Goal: Task Accomplishment & Management: Complete application form

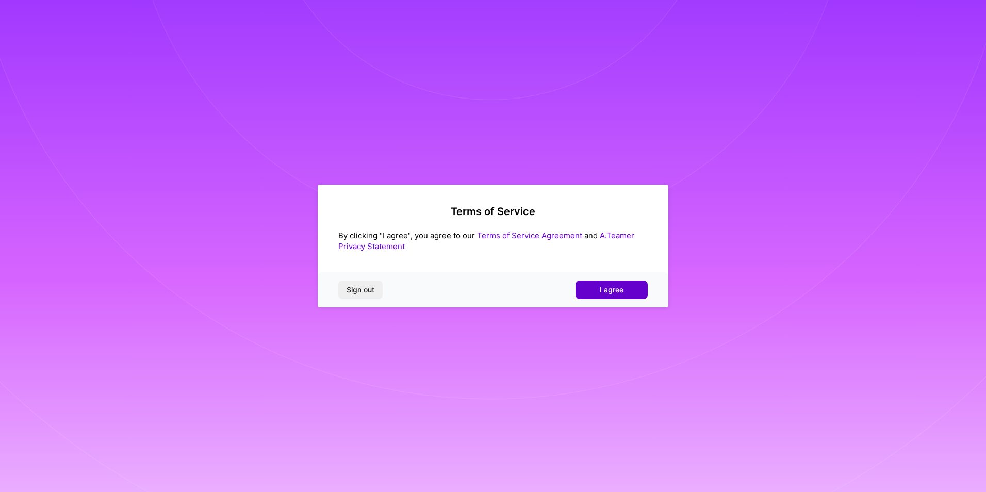
click at [613, 292] on span "I agree" at bounding box center [612, 290] width 24 height 10
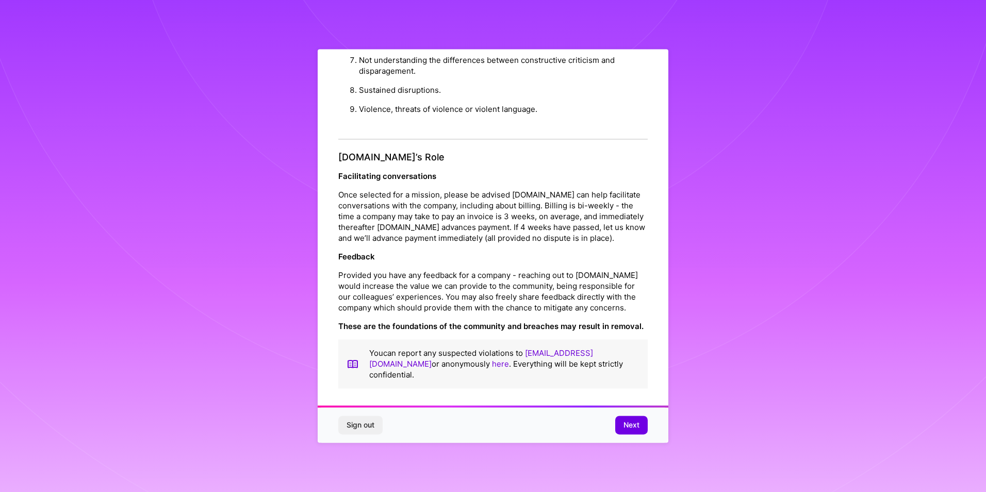
scroll to position [6, 0]
click at [640, 426] on button "Next" at bounding box center [632, 425] width 33 height 19
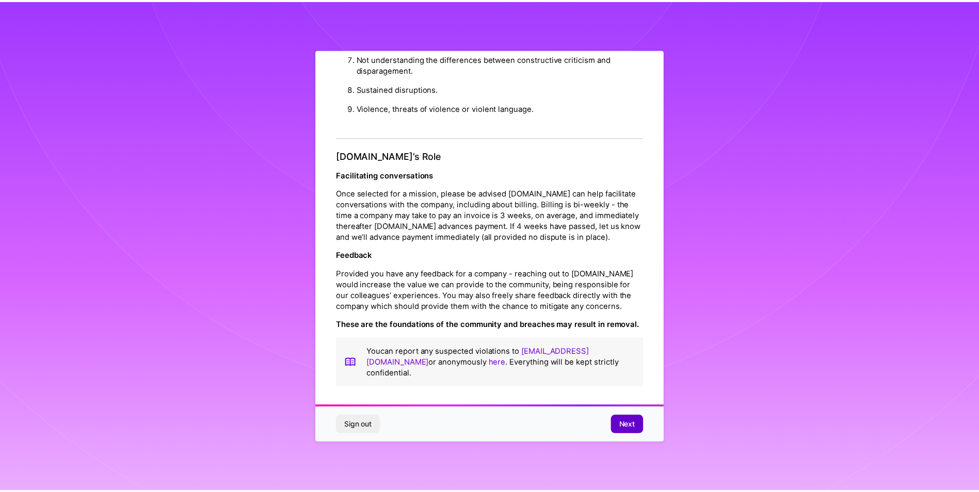
scroll to position [0, 0]
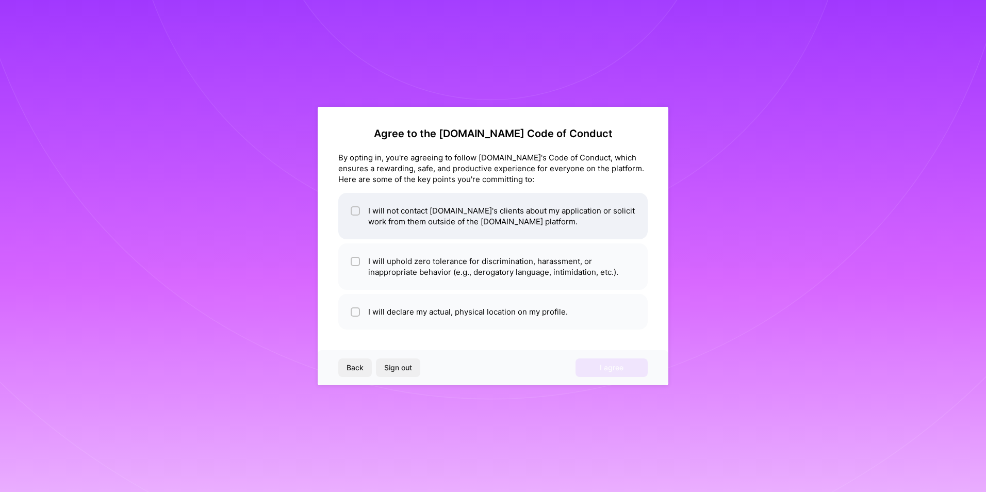
click at [346, 211] on li "I will not contact [DOMAIN_NAME]'s clients about my application or solicit work…" at bounding box center [493, 216] width 310 height 46
checkbox input "true"
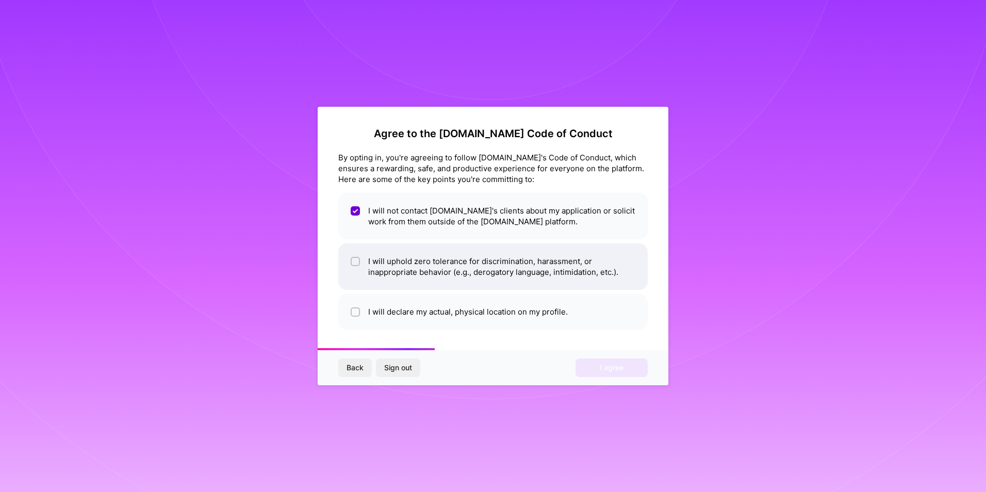
click at [368, 268] on li "I will uphold zero tolerance for discrimination, harassment, or inappropriate b…" at bounding box center [493, 267] width 310 height 46
checkbox input "true"
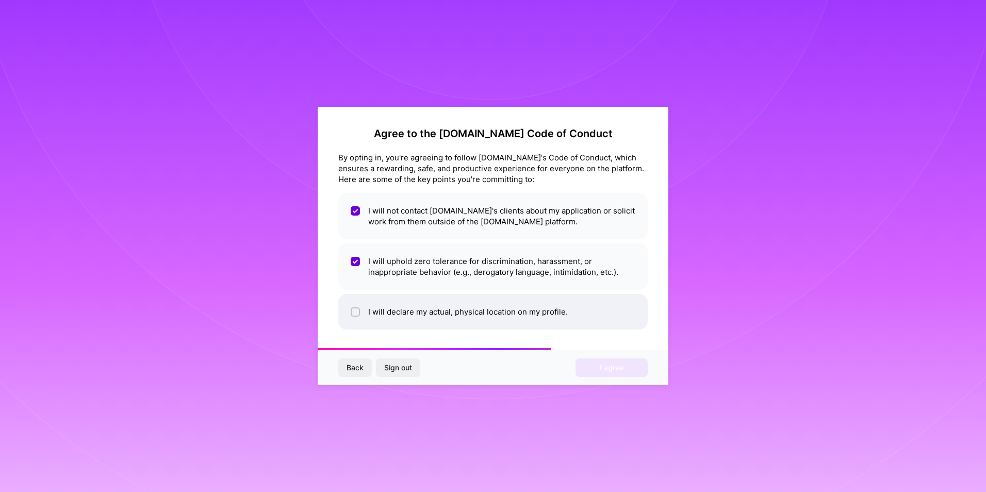
click at [361, 306] on li "I will declare my actual, physical location on my profile." at bounding box center [493, 312] width 310 height 36
checkbox input "true"
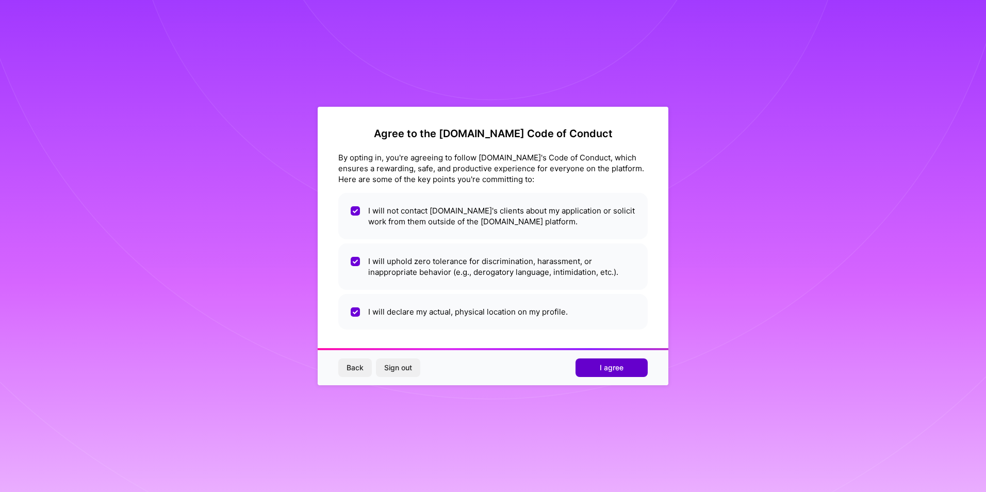
click at [612, 362] on button "I agree" at bounding box center [612, 368] width 72 height 19
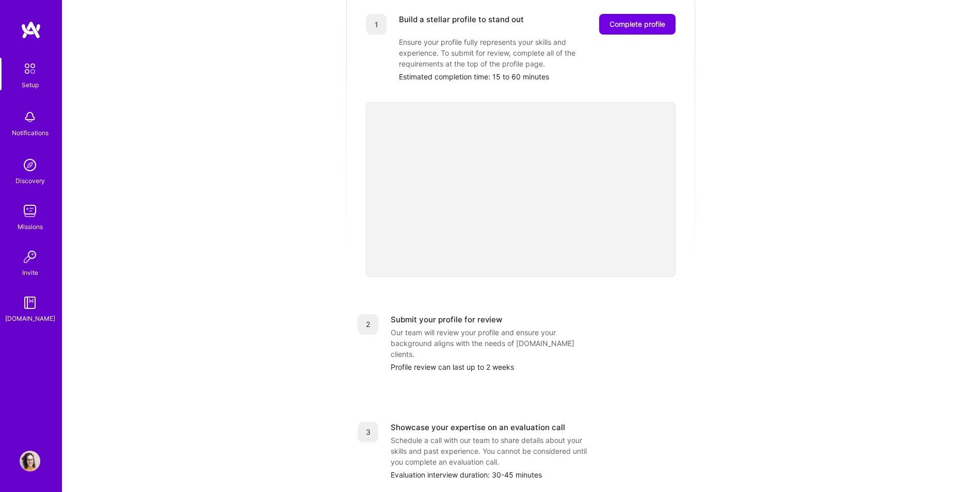
scroll to position [206, 0]
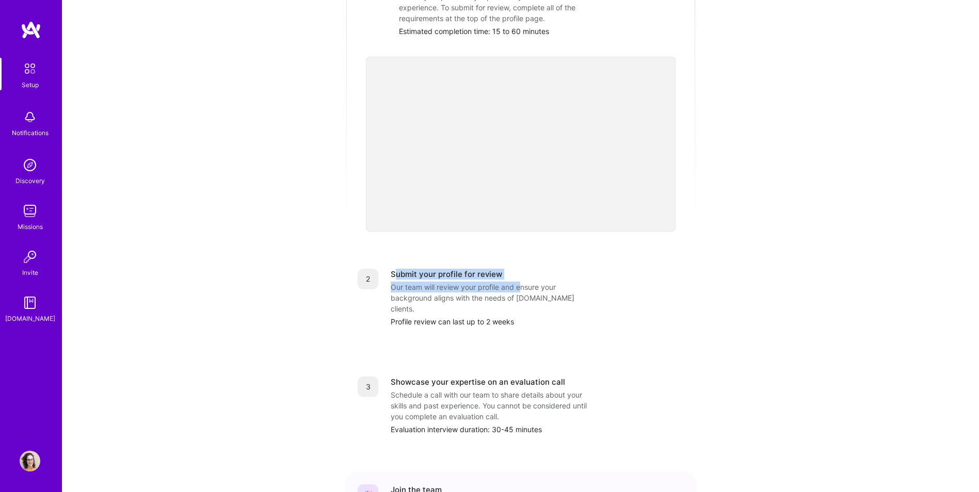
drag, startPoint x: 417, startPoint y: 268, endPoint x: 522, endPoint y: 270, distance: 104.8
click at [522, 270] on div "Submit your profile for review Our team will review your profile and ensure you…" at bounding box center [537, 298] width 293 height 58
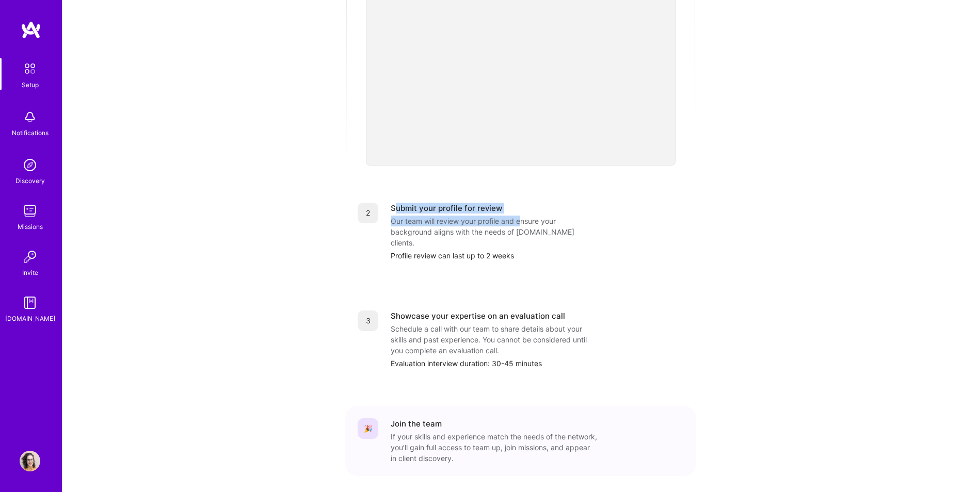
scroll to position [292, 0]
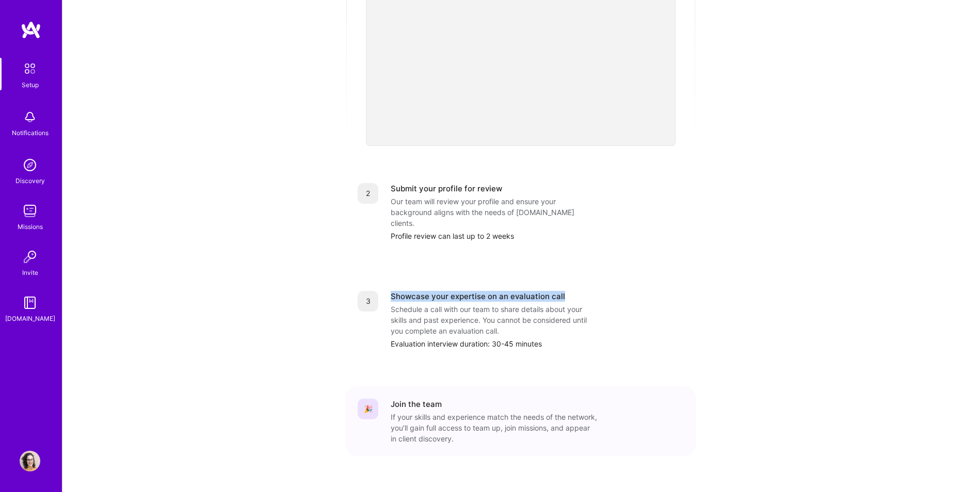
drag, startPoint x: 392, startPoint y: 275, endPoint x: 590, endPoint y: 277, distance: 198.1
click at [590, 291] on div "Showcase your expertise on an evaluation call" at bounding box center [537, 296] width 293 height 11
click at [314, 404] on div "Getting started as an [DOMAIN_NAME] Builder Complete the steps below to request…" at bounding box center [521, 111] width 640 height 790
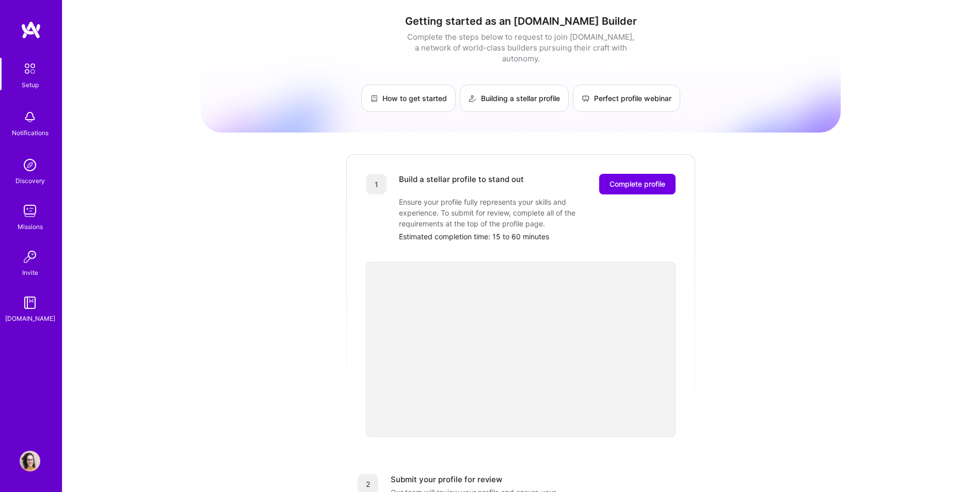
scroll to position [0, 0]
click at [625, 180] on span "Complete profile" at bounding box center [637, 185] width 56 height 10
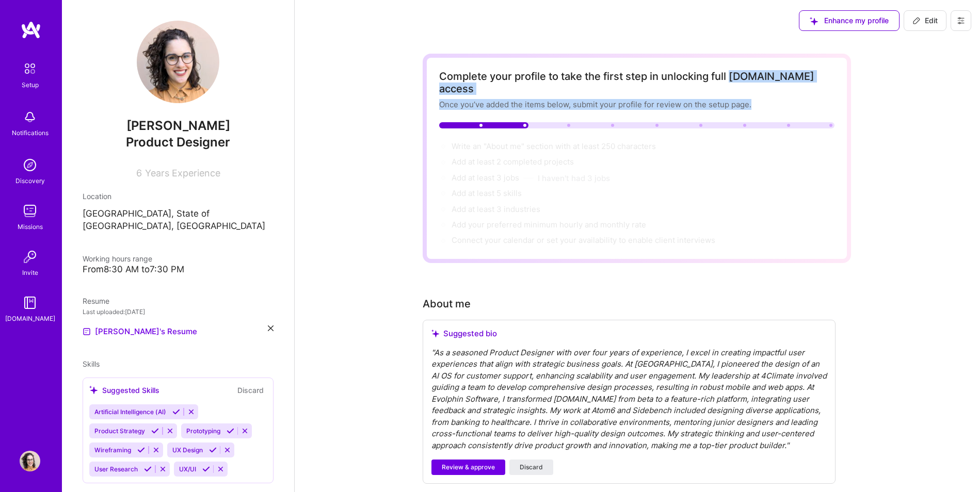
drag, startPoint x: 731, startPoint y: 77, endPoint x: 800, endPoint y: 87, distance: 69.8
click at [800, 87] on div "Complete your profile to take the first step in unlocking full [DOMAIN_NAME] ac…" at bounding box center [636, 158] width 395 height 176
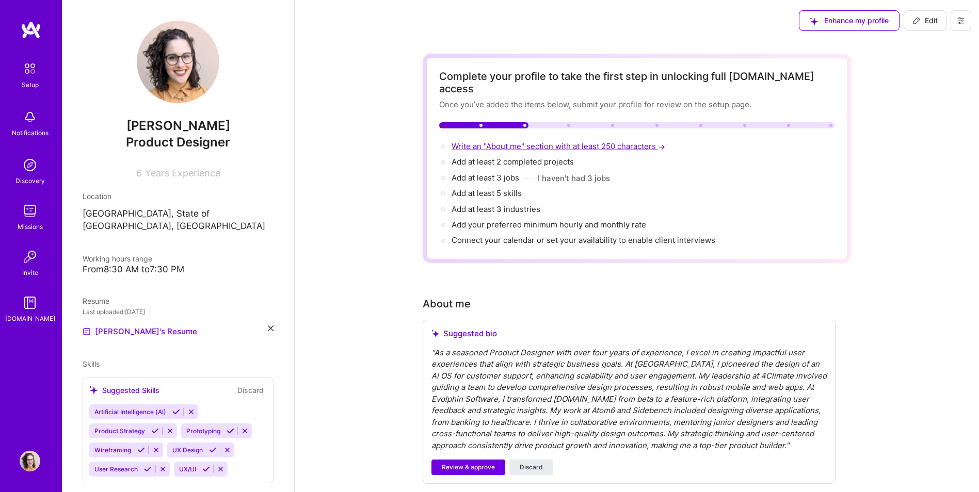
click at [459, 141] on span "Write an "About me" section with at least 250 characters →" at bounding box center [559, 146] width 216 height 10
select select "US"
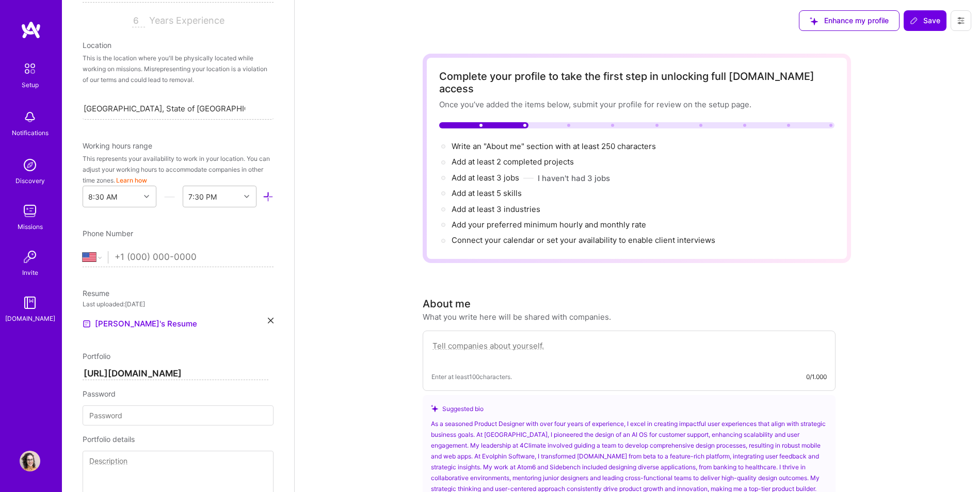
scroll to position [258, 0]
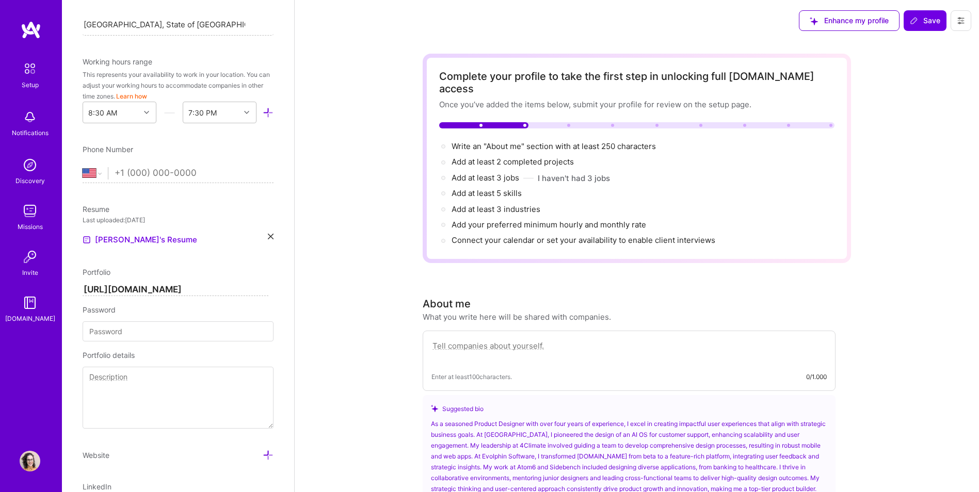
drag, startPoint x: 83, startPoint y: 220, endPoint x: 168, endPoint y: 220, distance: 85.1
click at [168, 220] on div "Last uploaded: [DATE]" at bounding box center [178, 220] width 191 height 11
drag, startPoint x: 168, startPoint y: 220, endPoint x: 158, endPoint y: 222, distance: 10.4
click at [158, 222] on div "Last uploaded: [DATE]" at bounding box center [178, 220] width 191 height 11
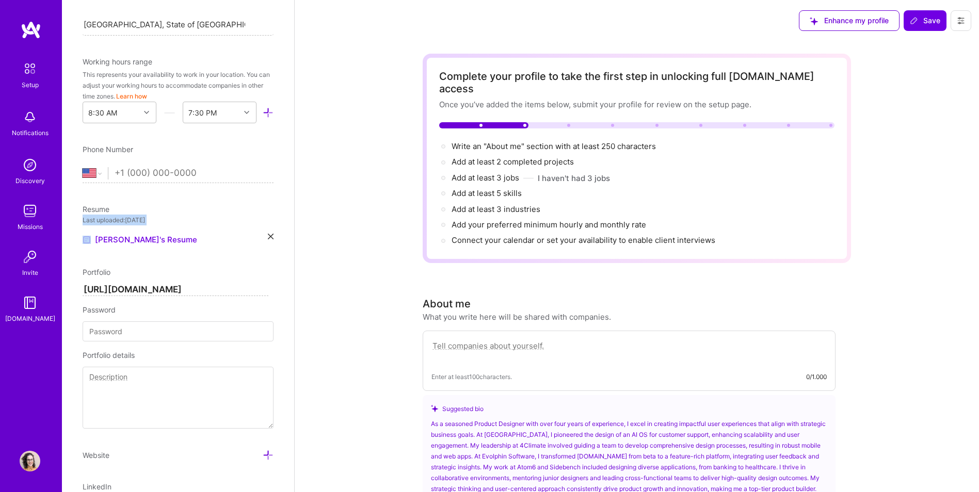
click at [158, 222] on div "Last uploaded: [DATE]" at bounding box center [178, 220] width 191 height 11
drag, startPoint x: 158, startPoint y: 222, endPoint x: 139, endPoint y: 223, distance: 19.1
click at [139, 223] on div "Last uploaded: [DATE]" at bounding box center [178, 220] width 191 height 11
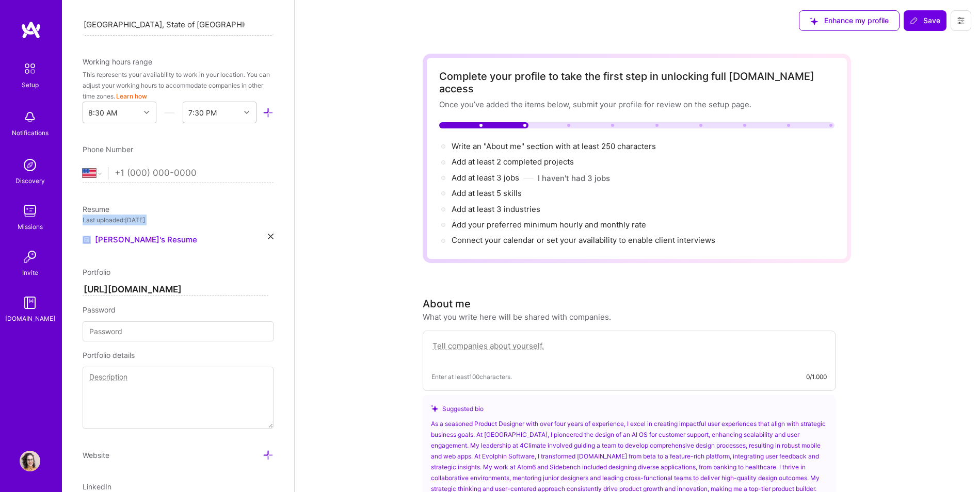
click at [139, 223] on div "Last uploaded: [DATE]" at bounding box center [178, 220] width 191 height 11
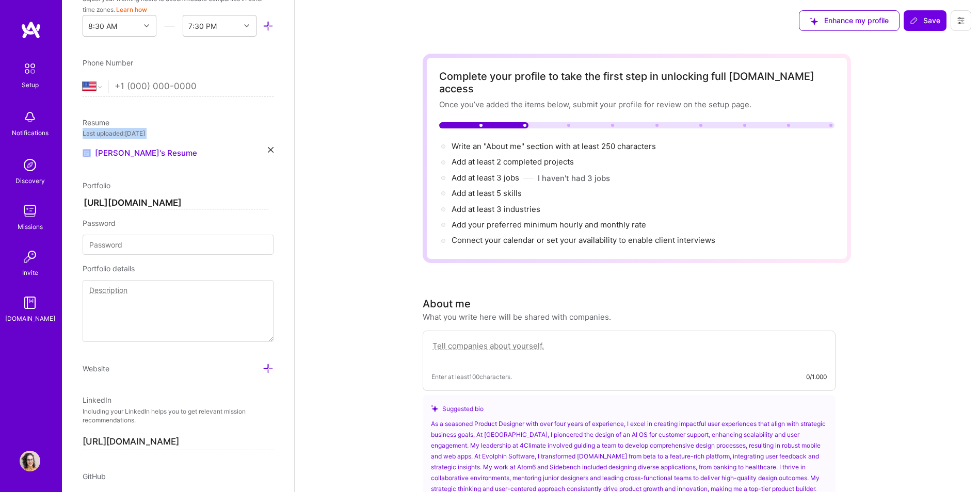
scroll to position [361, 0]
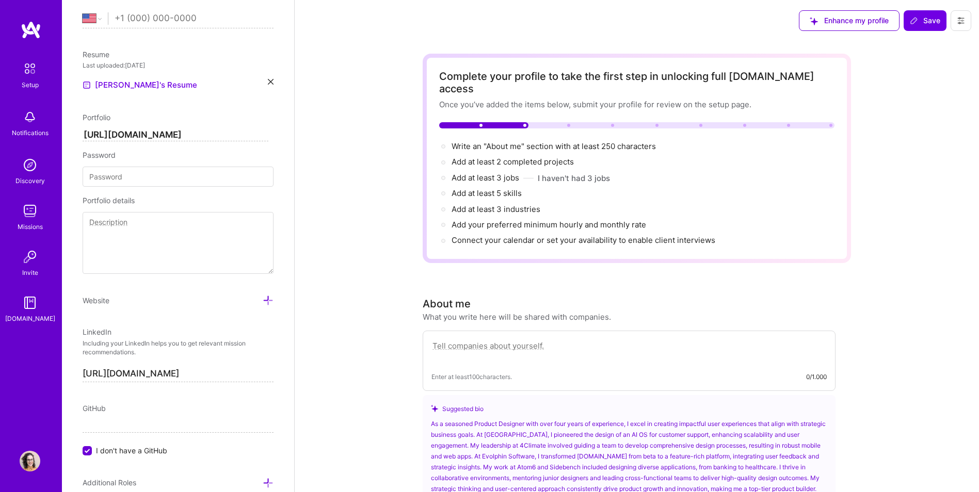
click at [125, 220] on textarea at bounding box center [178, 243] width 191 height 62
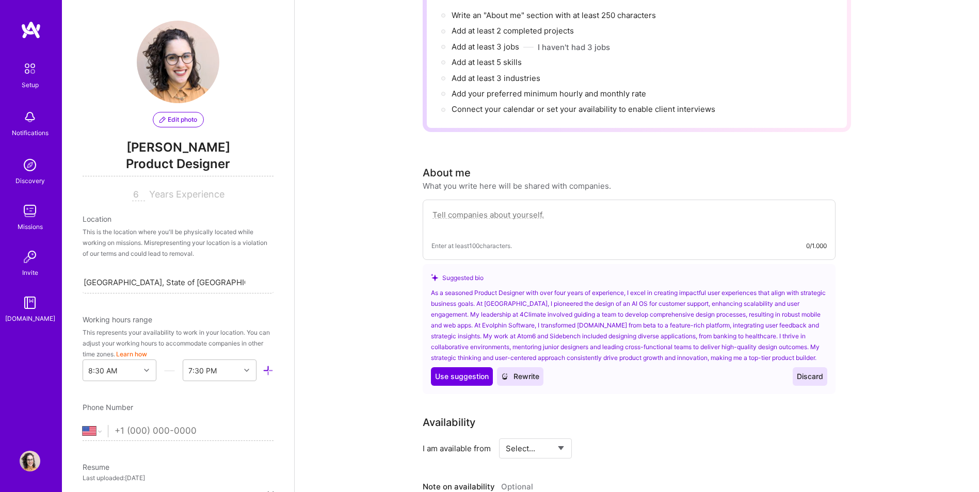
scroll to position [155, 0]
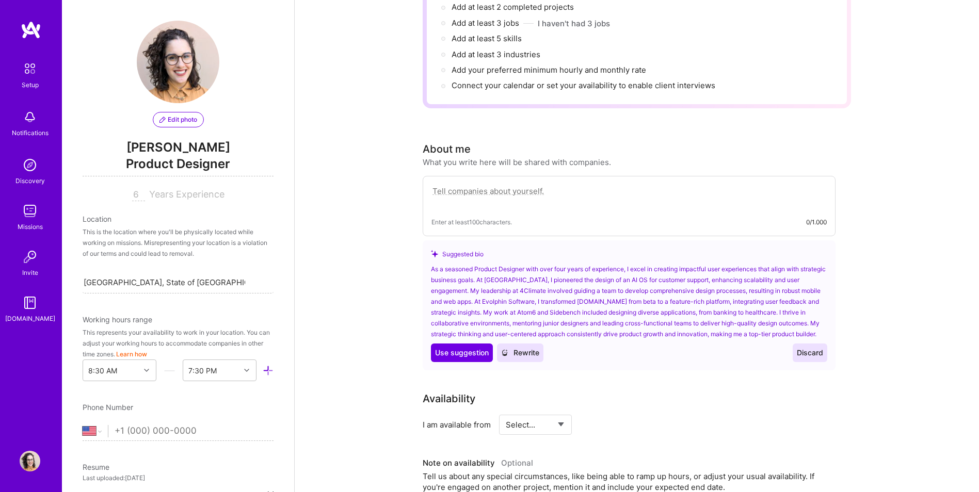
click at [520, 185] on textarea at bounding box center [628, 197] width 395 height 24
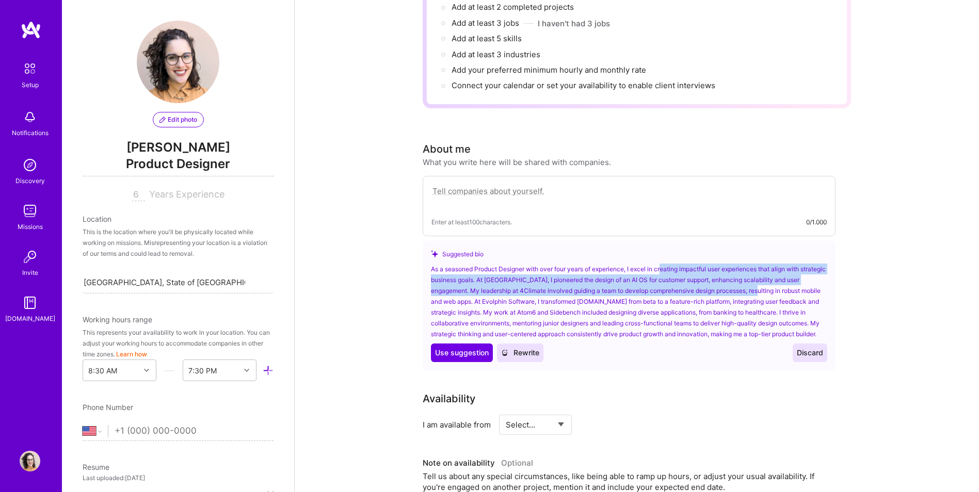
drag, startPoint x: 665, startPoint y: 259, endPoint x: 786, endPoint y: 280, distance: 123.1
click at [786, 280] on div "As a seasoned Product Designer with over four years of experience, I excel in c…" at bounding box center [629, 302] width 396 height 76
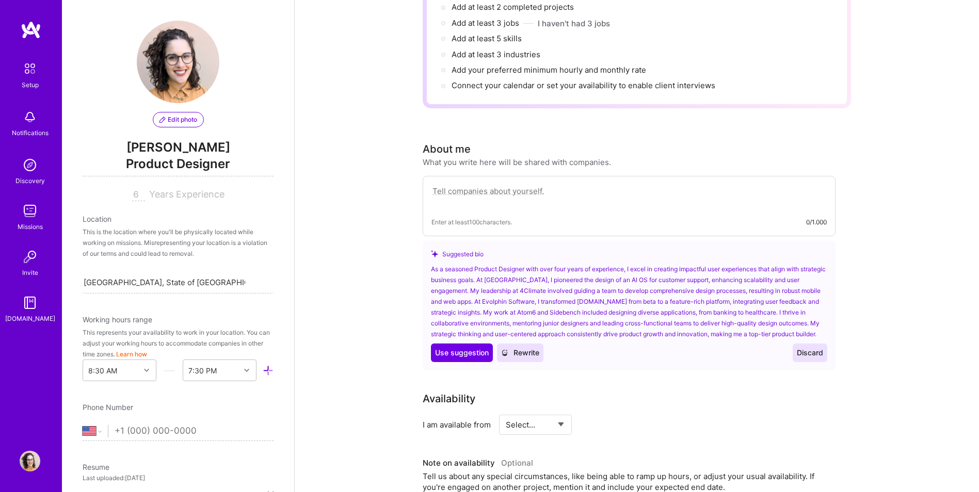
click at [517, 348] on span "Rewrite" at bounding box center [520, 353] width 38 height 10
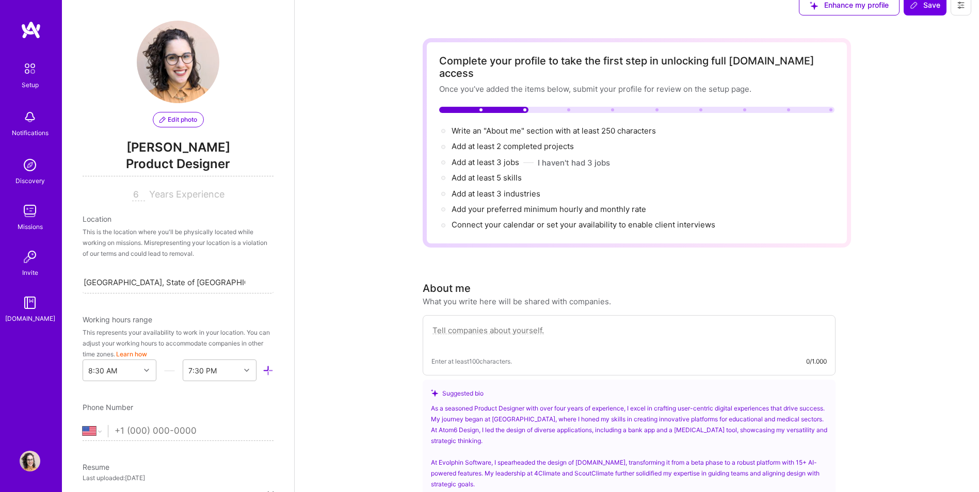
scroll to position [0, 0]
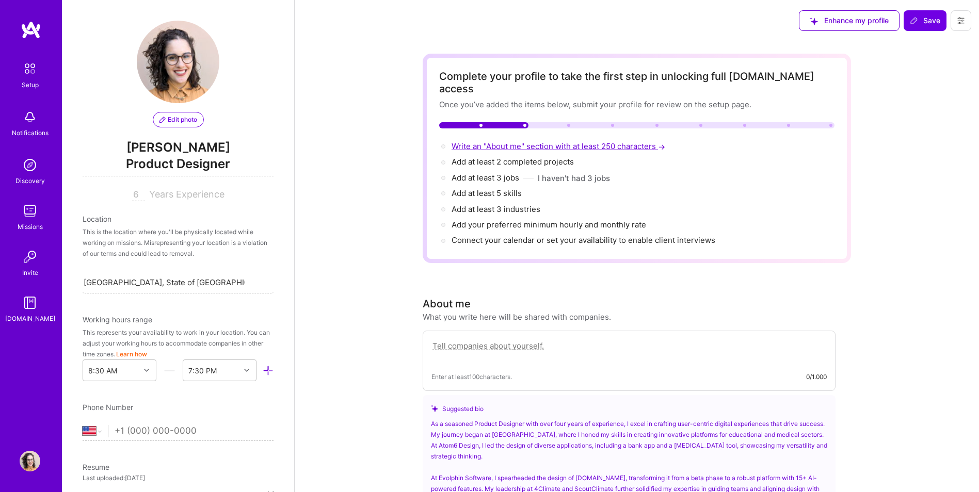
click at [467, 141] on span "Write an "About me" section with at least 250 characters →" at bounding box center [559, 146] width 216 height 10
click at [478, 157] on span "Add at least 2 completed projects →" at bounding box center [517, 162] width 132 height 10
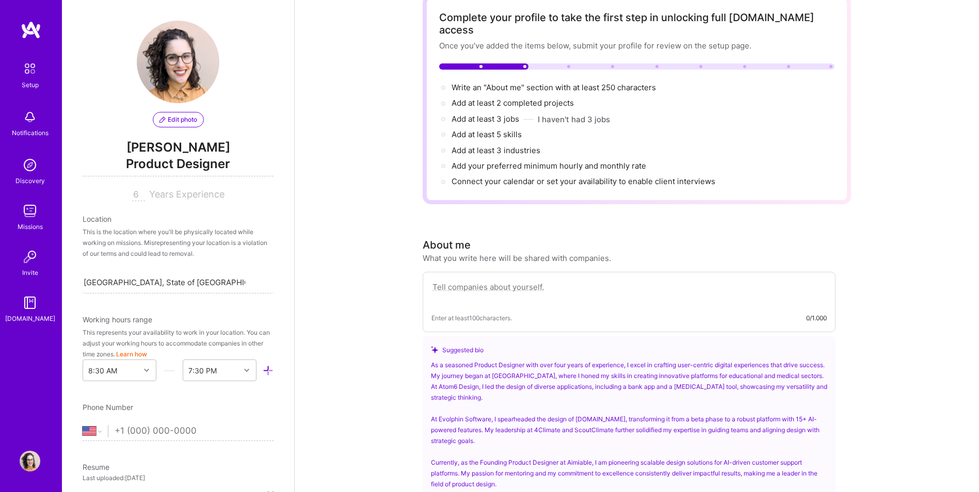
scroll to position [206, 0]
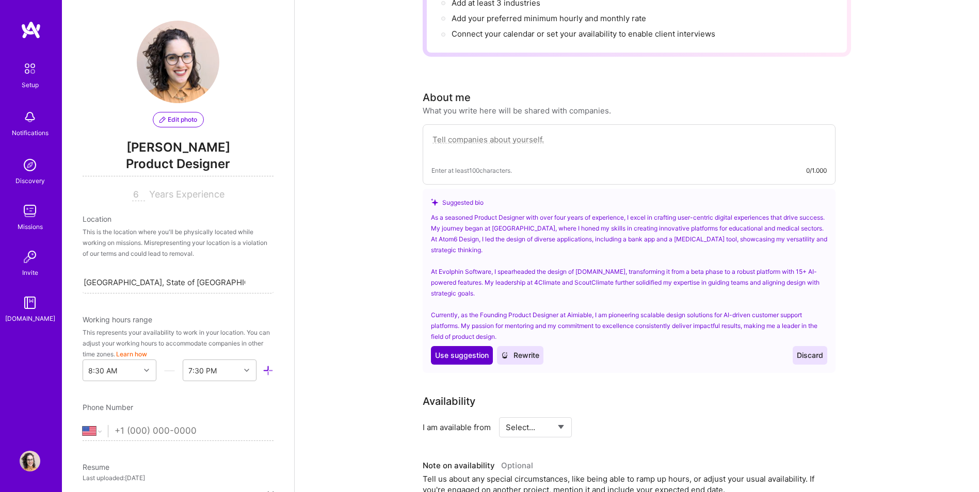
click at [464, 350] on span "Use suggestion" at bounding box center [462, 355] width 54 height 10
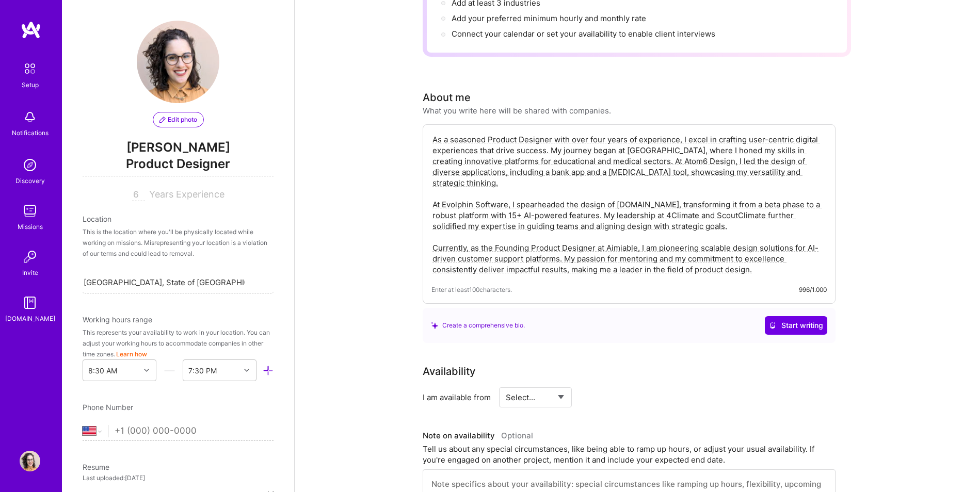
drag, startPoint x: 441, startPoint y: 310, endPoint x: 542, endPoint y: 314, distance: 100.7
click at [541, 316] on div "Create a comprehensive bio. Start writing" at bounding box center [629, 325] width 396 height 19
click at [562, 330] on div "Create a comprehensive bio. Start writing" at bounding box center [629, 325] width 413 height 35
click at [816, 320] on span "Start writing" at bounding box center [796, 325] width 54 height 10
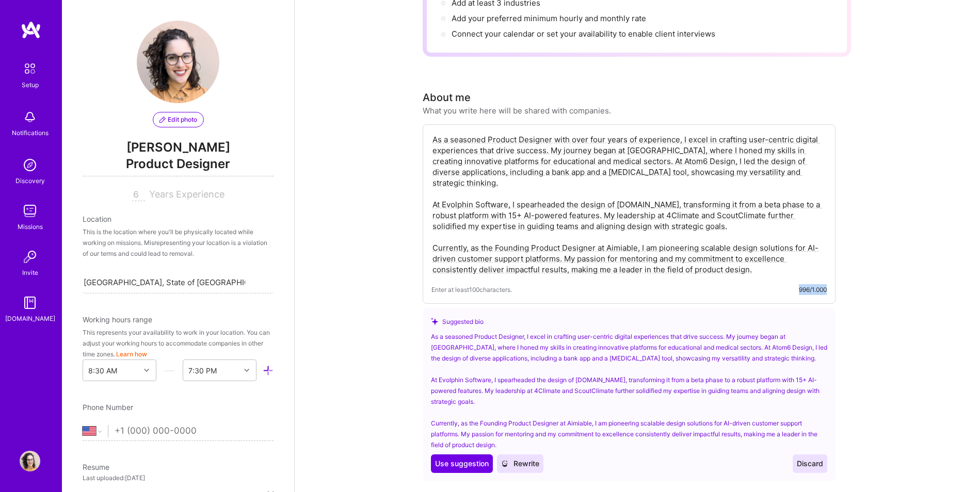
drag, startPoint x: 798, startPoint y: 277, endPoint x: 827, endPoint y: 278, distance: 28.4
click at [827, 278] on div "As a seasoned Product Designer with over four years of experience, I excel in c…" at bounding box center [629, 214] width 413 height 180
drag, startPoint x: 827, startPoint y: 278, endPoint x: 878, endPoint y: 325, distance: 69.4
click at [467, 459] on span "Use suggestion" at bounding box center [462, 464] width 54 height 10
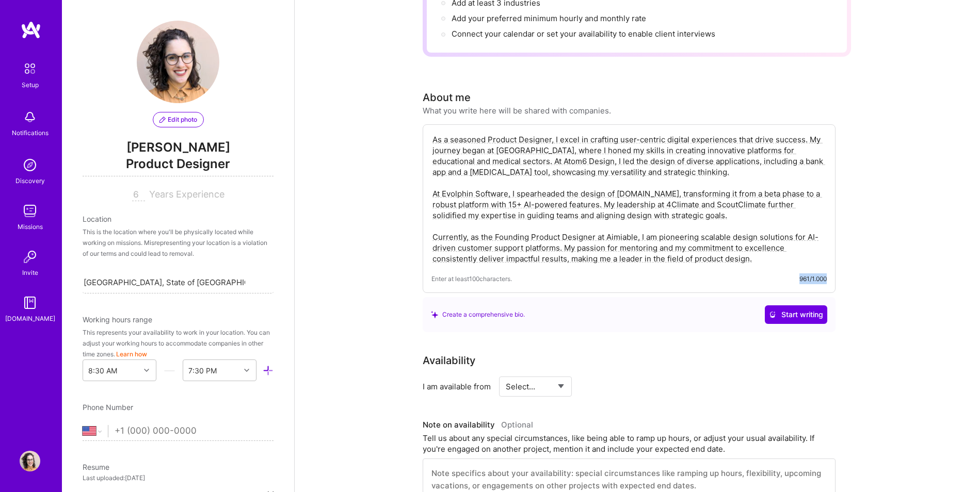
drag, startPoint x: 797, startPoint y: 268, endPoint x: 828, endPoint y: 268, distance: 30.4
click at [828, 268] on div "As a seasoned Product Designer, I excel in crafting user-centric digital experi…" at bounding box center [629, 208] width 413 height 169
drag, startPoint x: 828, startPoint y: 268, endPoint x: 794, endPoint y: 305, distance: 50.4
click at [794, 310] on span "Start writing" at bounding box center [796, 315] width 54 height 10
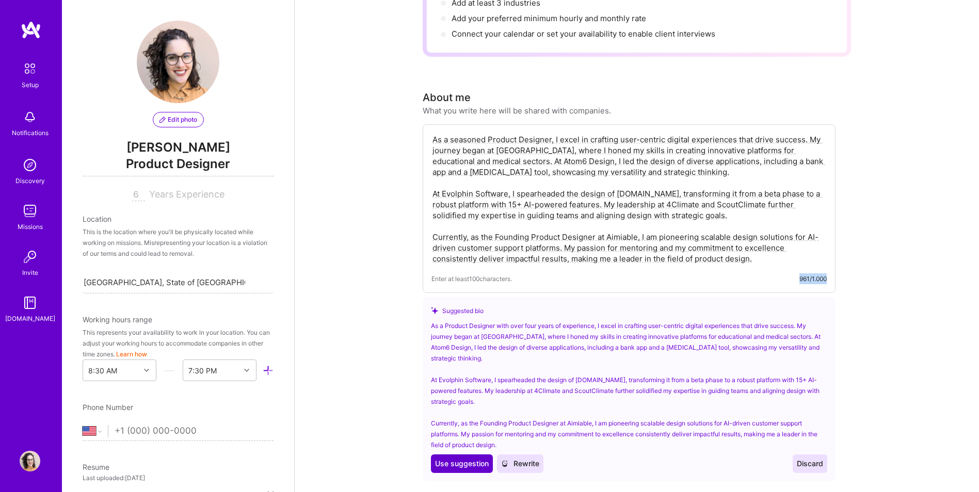
click at [466, 459] on span "Use suggestion" at bounding box center [462, 464] width 54 height 10
type textarea "As a Product Designer with over four years of experience, I excel in crafting u…"
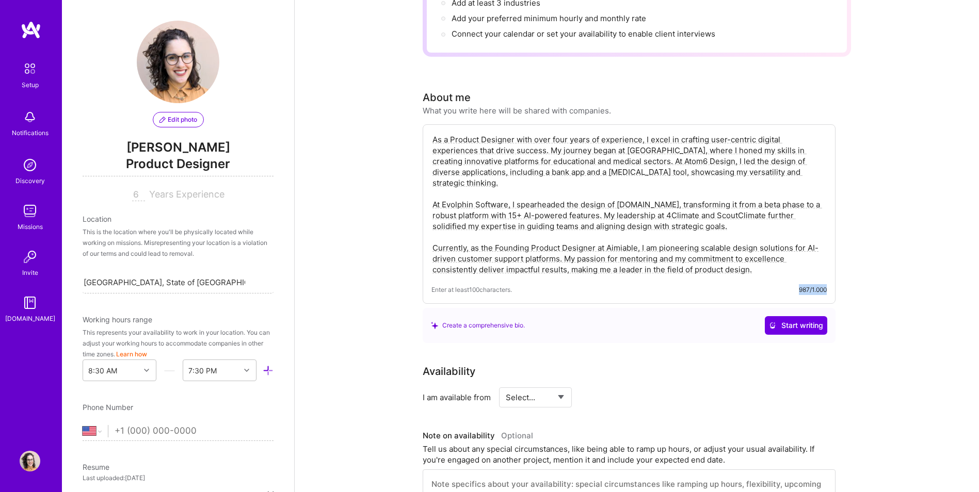
drag, startPoint x: 798, startPoint y: 277, endPoint x: 833, endPoint y: 271, distance: 35.5
click at [833, 271] on div "As a Product Designer with over four years of experience, I excel in crafting u…" at bounding box center [629, 214] width 413 height 180
drag, startPoint x: 833, startPoint y: 271, endPoint x: 867, endPoint y: 319, distance: 59.3
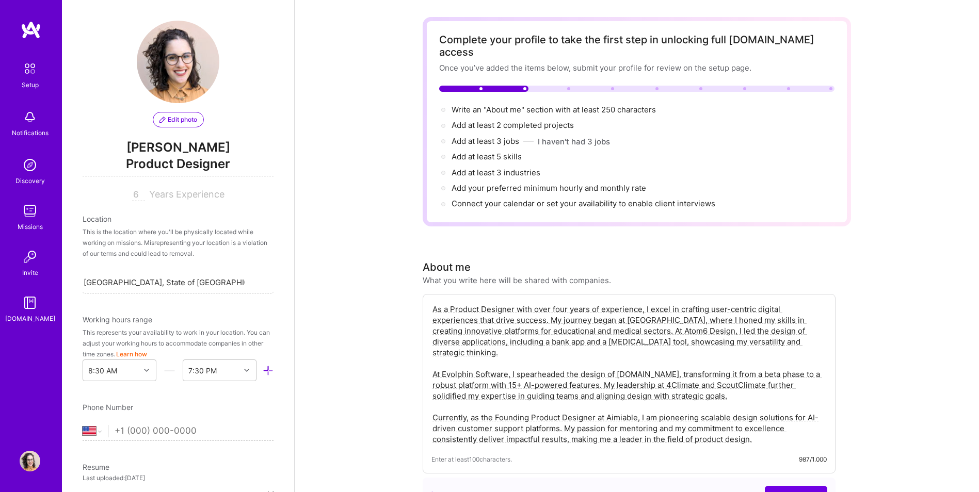
scroll to position [0, 0]
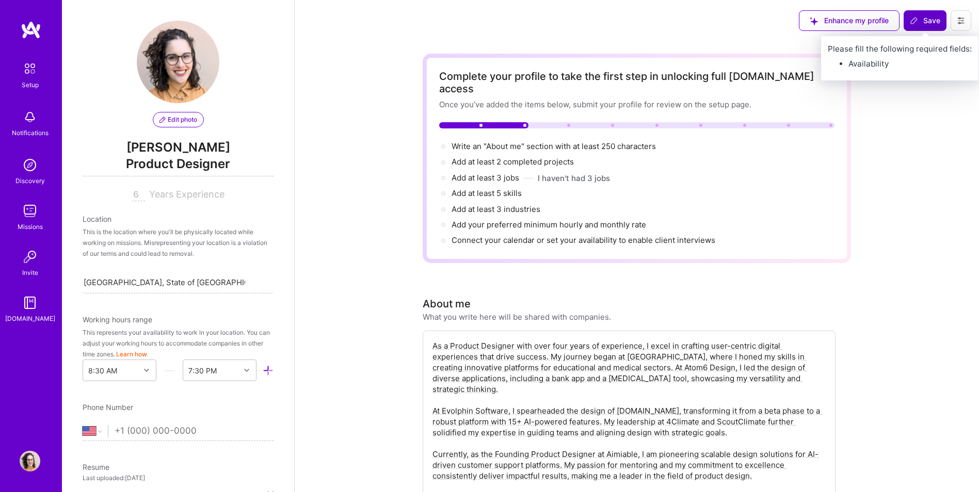
click at [929, 21] on span "Save" at bounding box center [925, 20] width 30 height 10
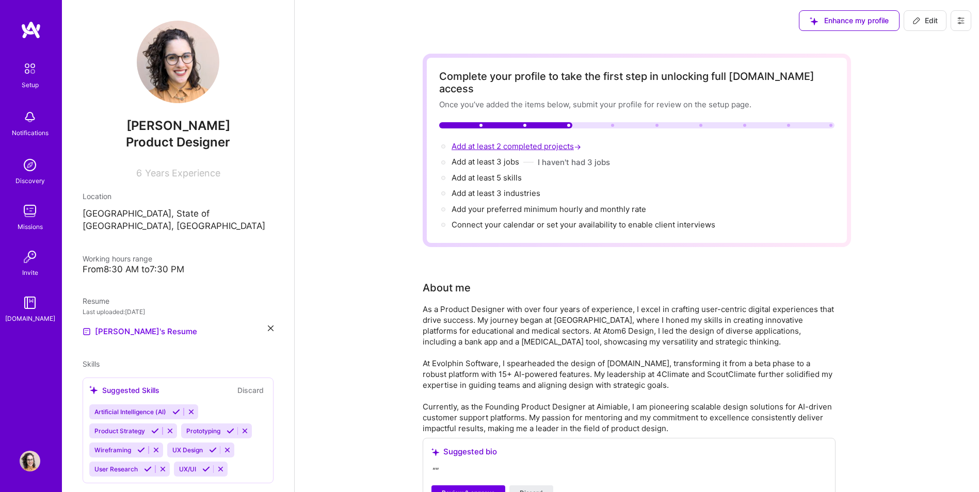
click at [487, 141] on span "Add at least 2 completed projects →" at bounding box center [517, 146] width 132 height 10
select select "US"
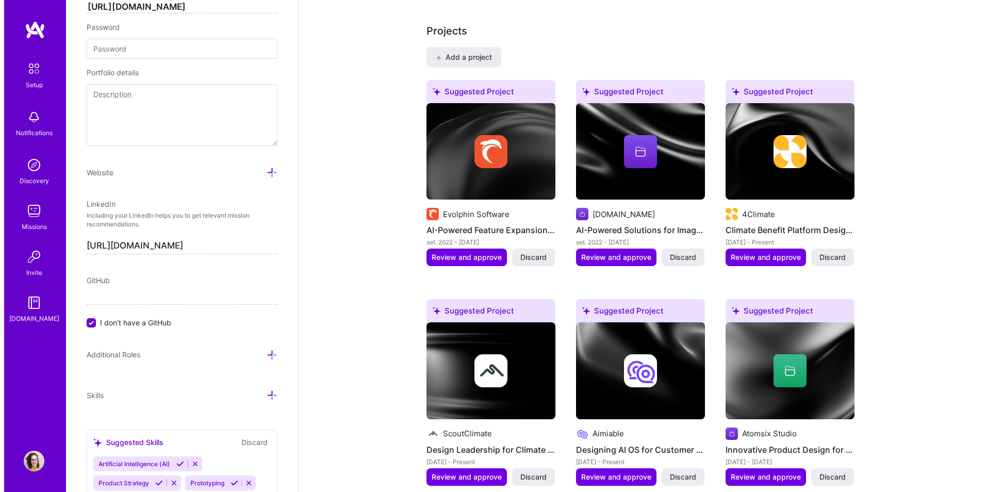
scroll to position [922, 0]
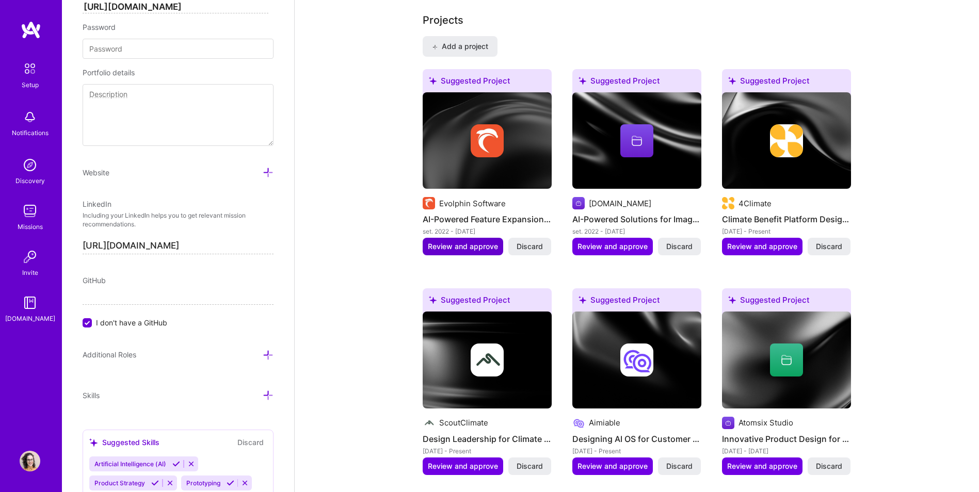
click at [464, 241] on span "Review and approve" at bounding box center [463, 246] width 70 height 10
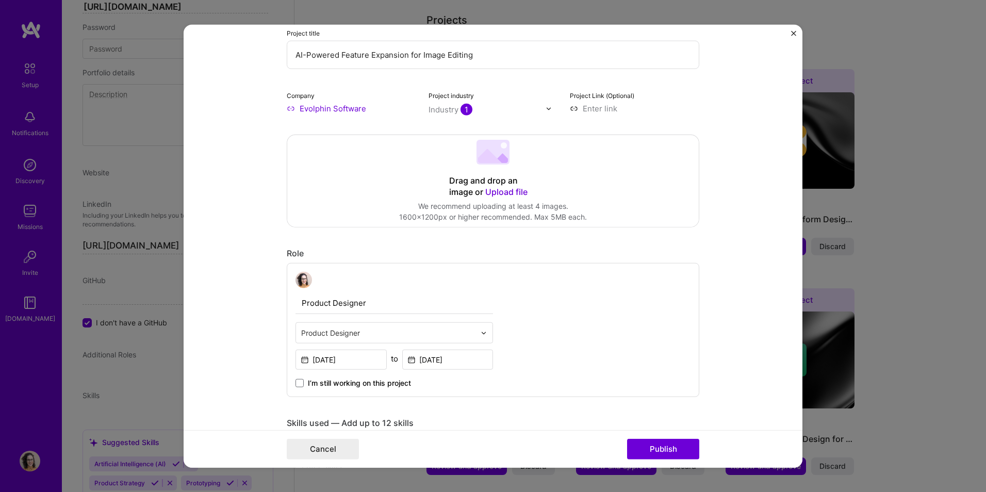
scroll to position [0, 0]
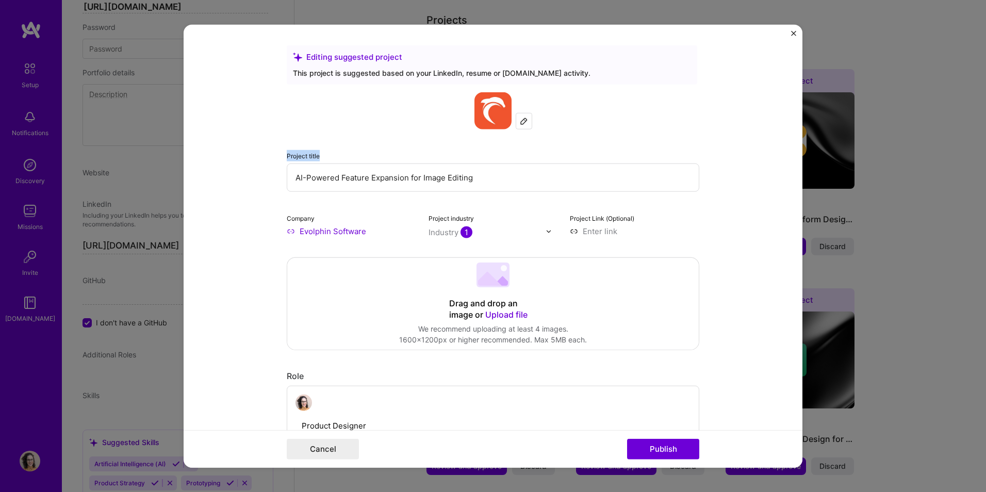
drag, startPoint x: 282, startPoint y: 157, endPoint x: 332, endPoint y: 158, distance: 49.5
click at [332, 158] on form "Editing suggested project This project is suggested based on your LinkedIn, res…" at bounding box center [493, 246] width 619 height 443
click at [598, 235] on input at bounding box center [635, 231] width 130 height 11
click at [795, 31] on img "Close" at bounding box center [793, 33] width 5 height 5
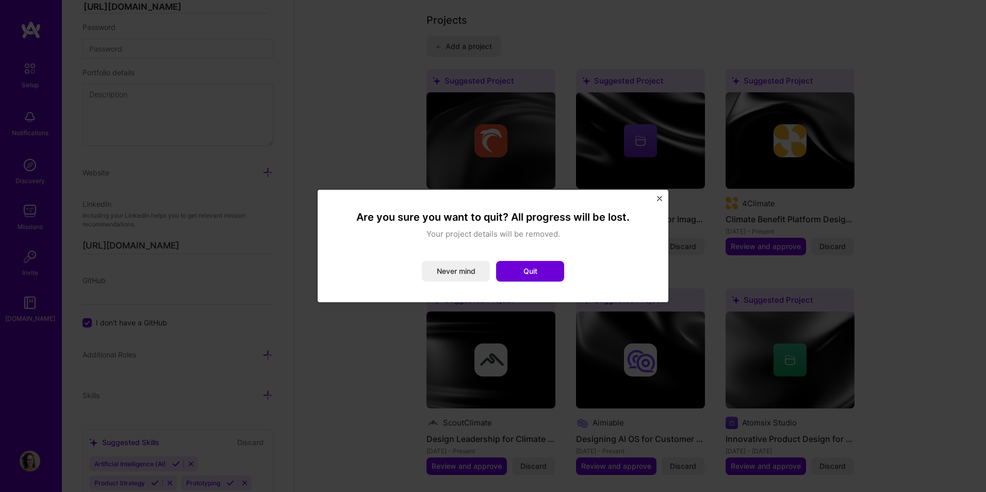
click at [525, 267] on button "Quit" at bounding box center [530, 271] width 68 height 21
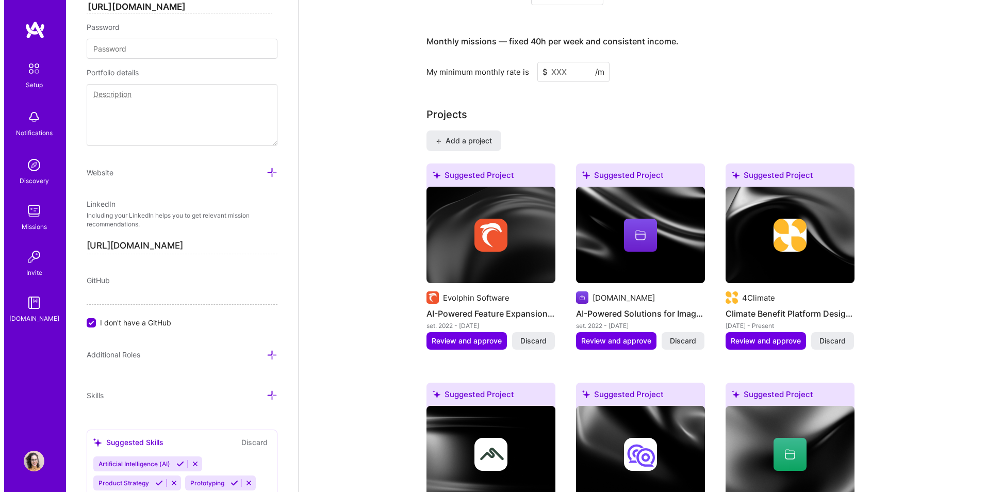
scroll to position [819, 0]
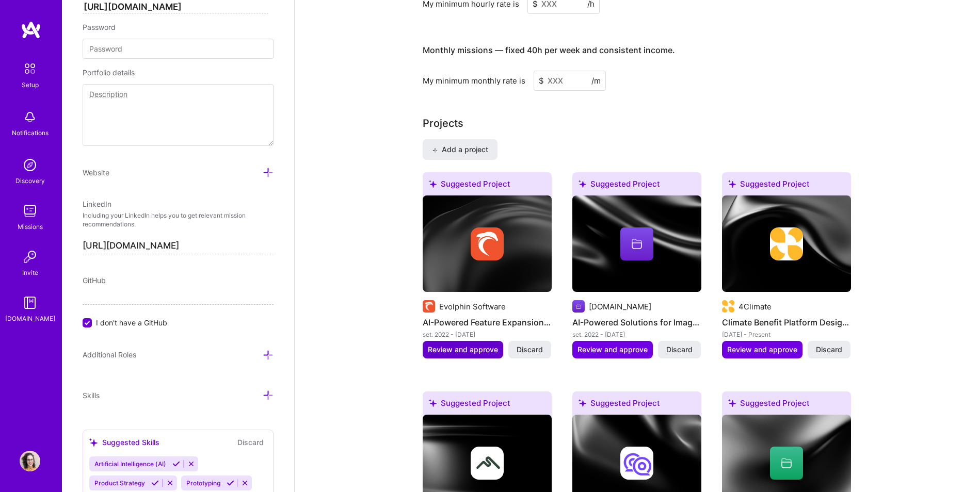
click at [467, 345] on span "Review and approve" at bounding box center [463, 350] width 70 height 10
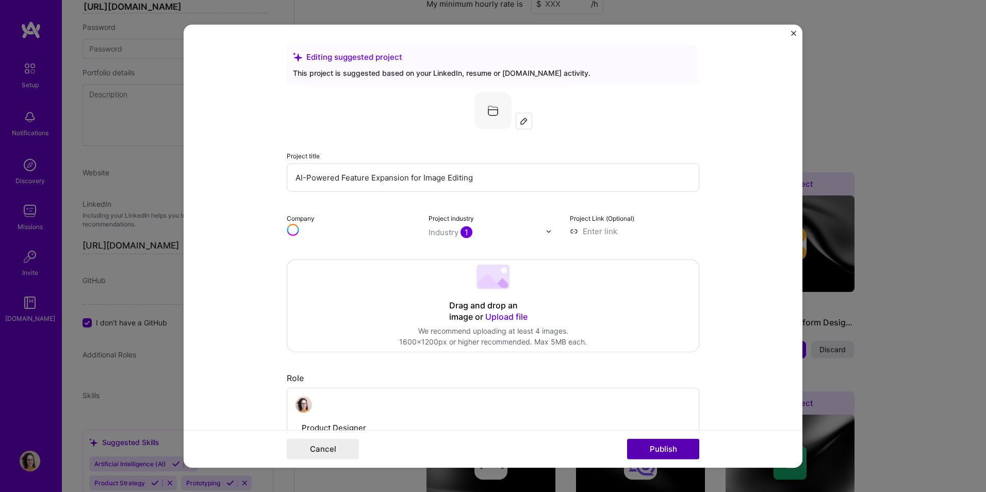
click at [646, 446] on button "Publish" at bounding box center [663, 449] width 72 height 21
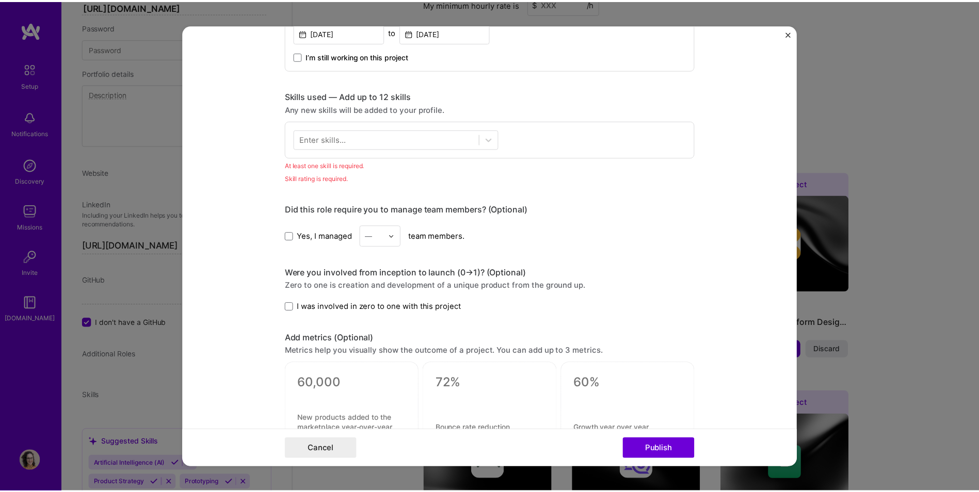
scroll to position [516, 0]
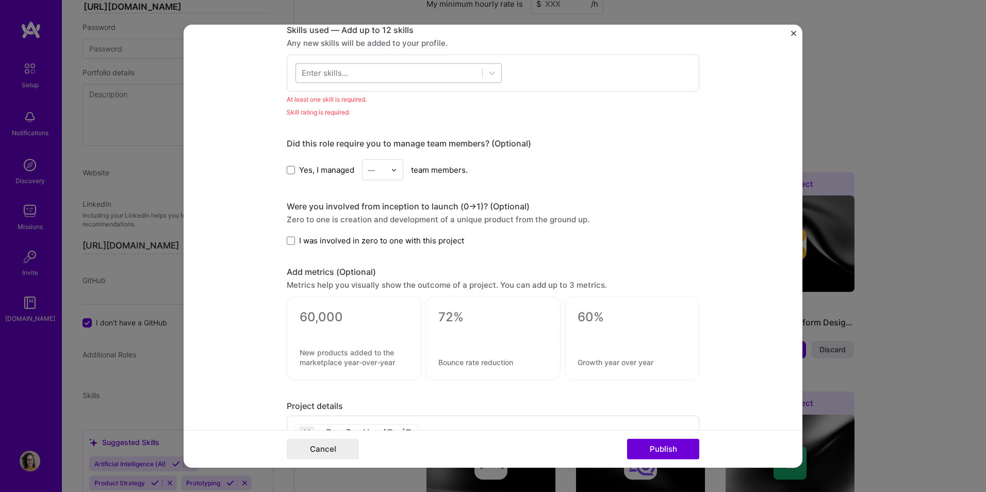
click at [386, 75] on div at bounding box center [389, 72] width 186 height 17
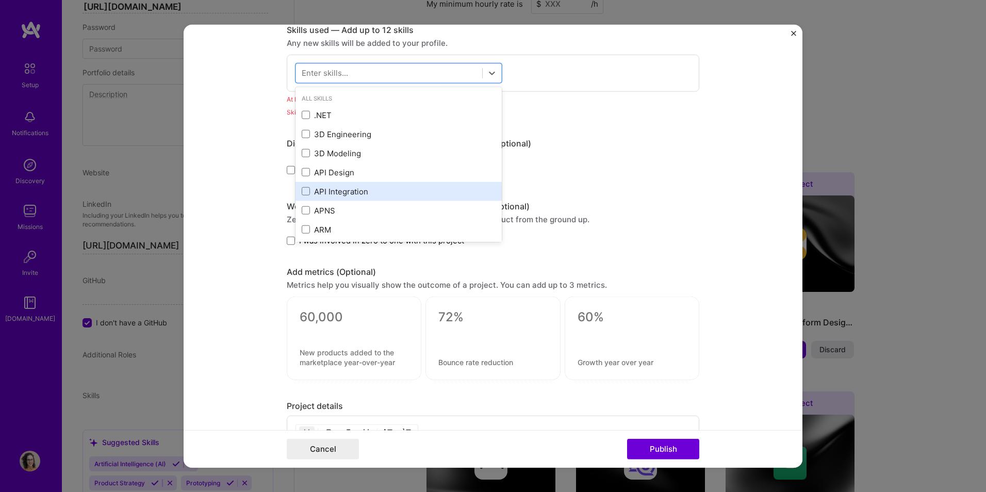
click at [348, 149] on div "3D Modeling" at bounding box center [399, 153] width 194 height 11
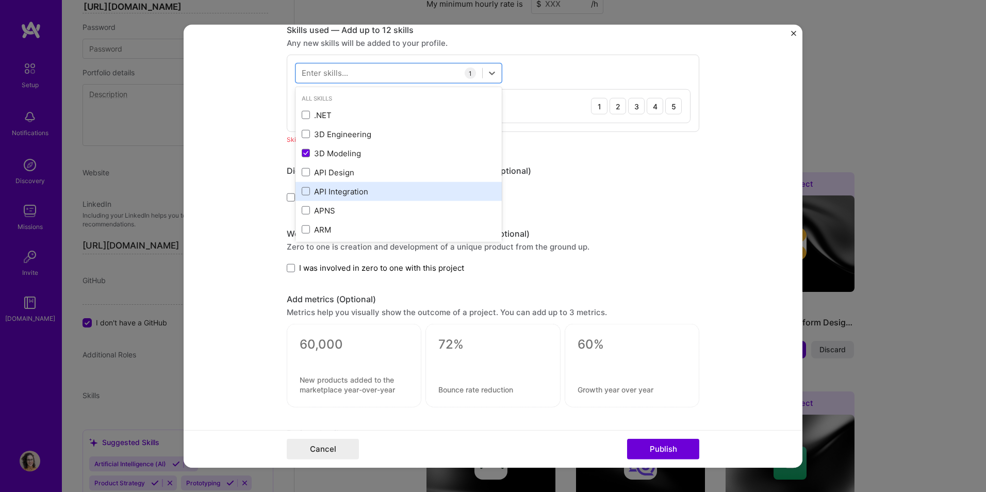
click at [337, 197] on div "API Integration" at bounding box center [399, 191] width 206 height 19
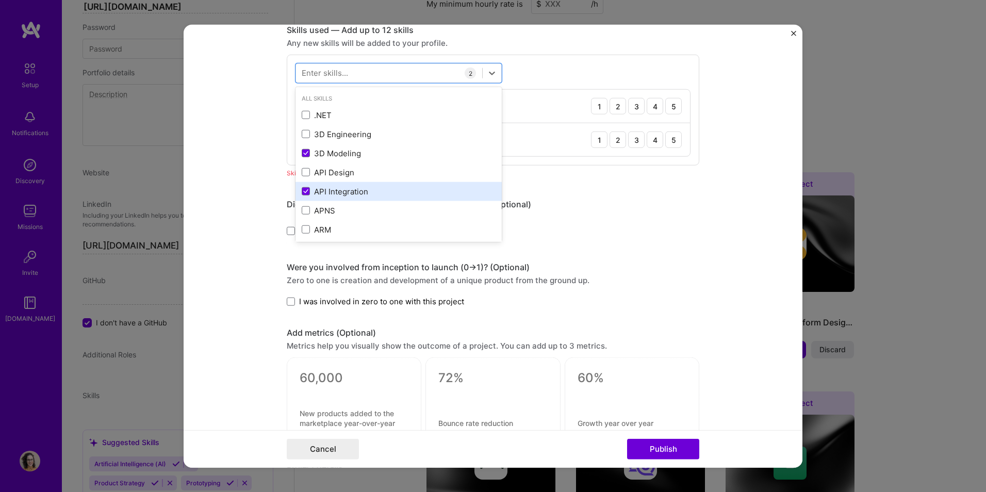
click at [340, 225] on div "ARM" at bounding box center [399, 229] width 194 height 11
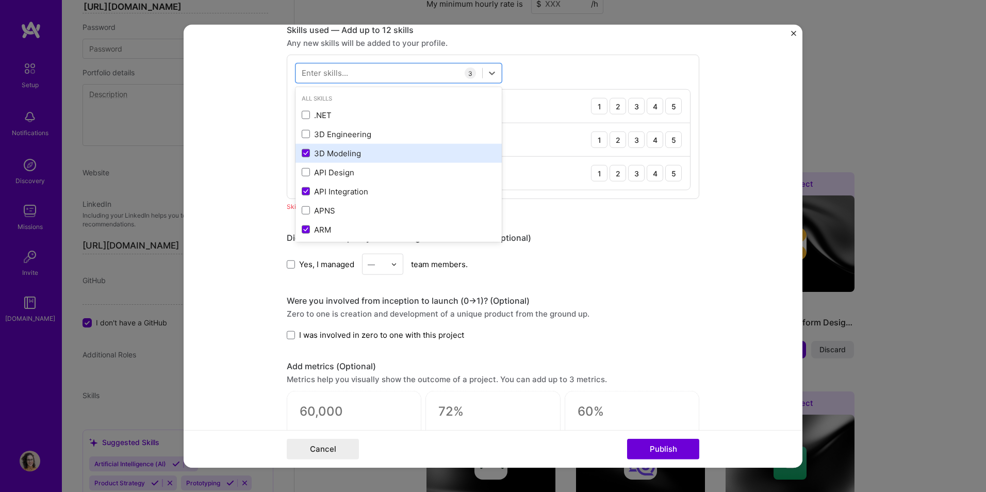
click at [328, 149] on div "3D Modeling" at bounding box center [399, 153] width 194 height 11
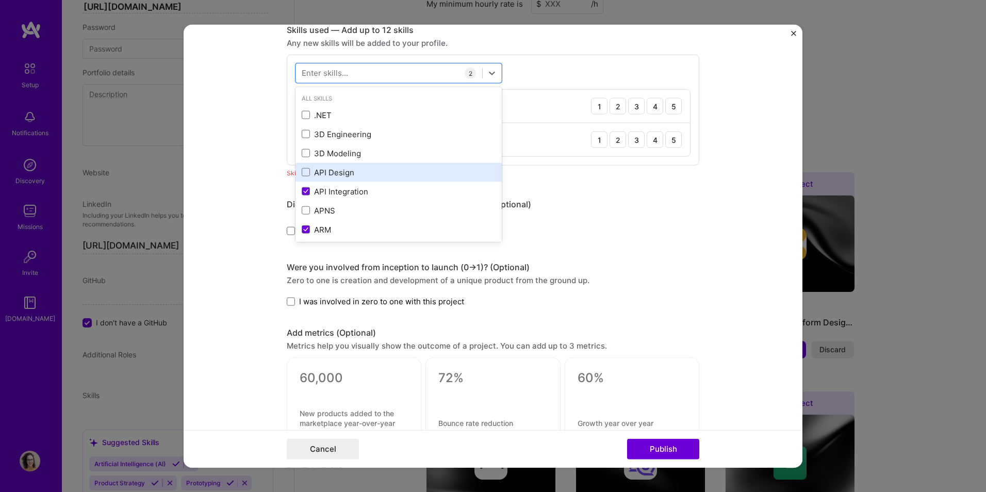
click at [327, 168] on div "API Design" at bounding box center [399, 172] width 194 height 11
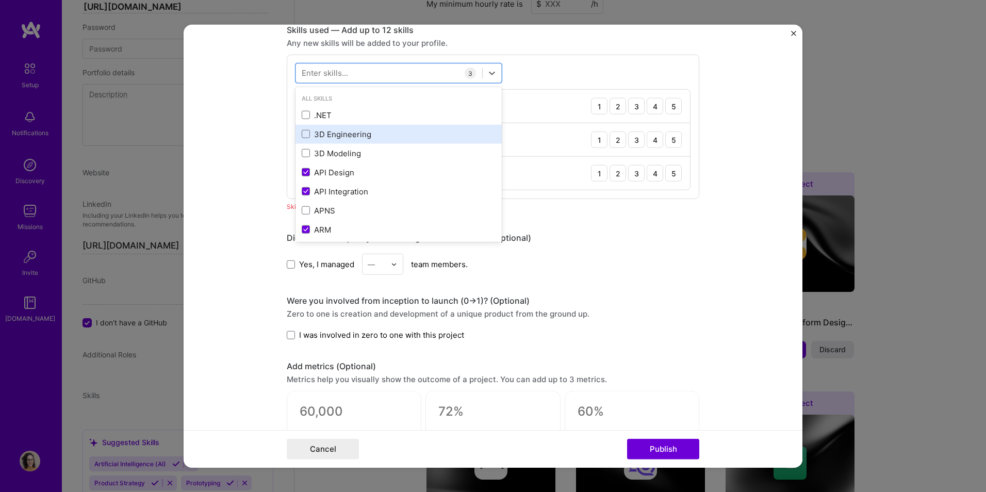
click at [338, 125] on div "3D Engineering" at bounding box center [399, 134] width 206 height 19
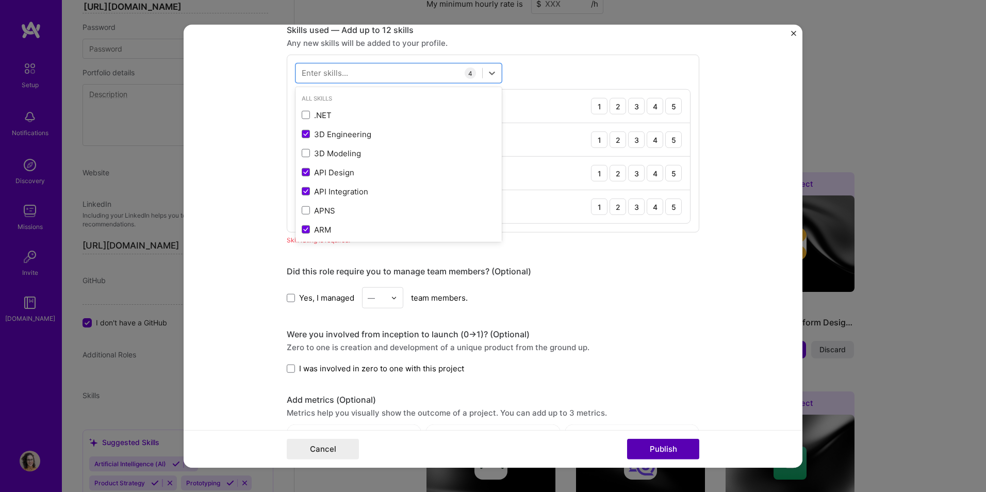
click at [664, 452] on button "Publish" at bounding box center [663, 449] width 72 height 21
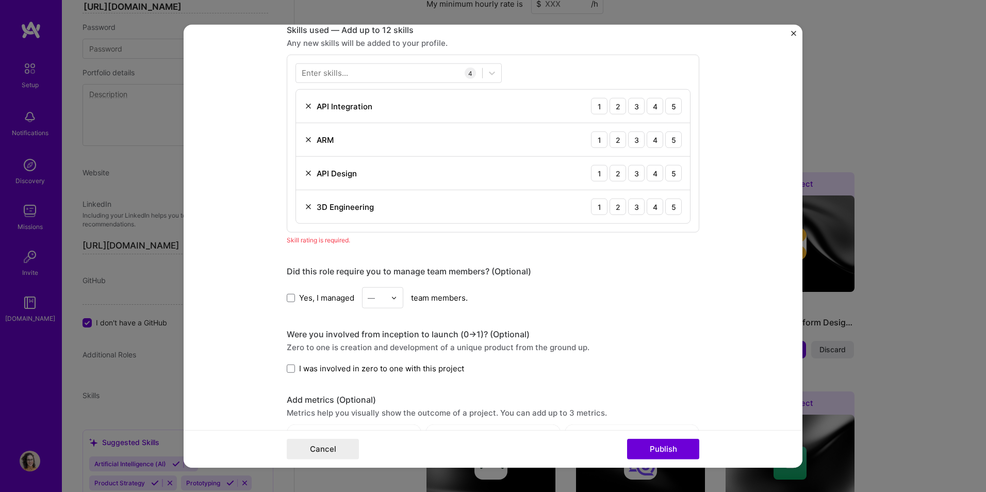
click at [791, 34] on form "Editing suggested project This project is suggested based on your LinkedIn, res…" at bounding box center [493, 246] width 619 height 443
click at [795, 31] on img "Close" at bounding box center [793, 33] width 5 height 5
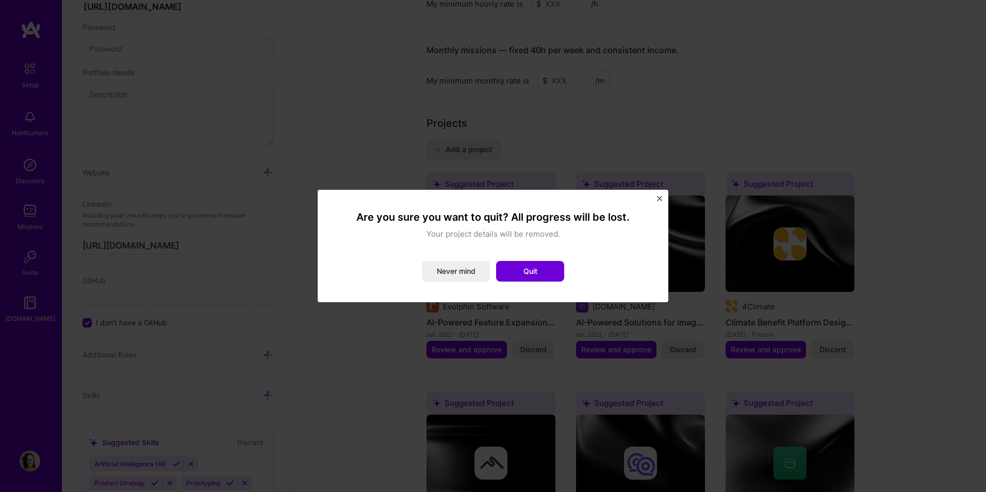
click at [537, 271] on button "Quit" at bounding box center [530, 271] width 68 height 21
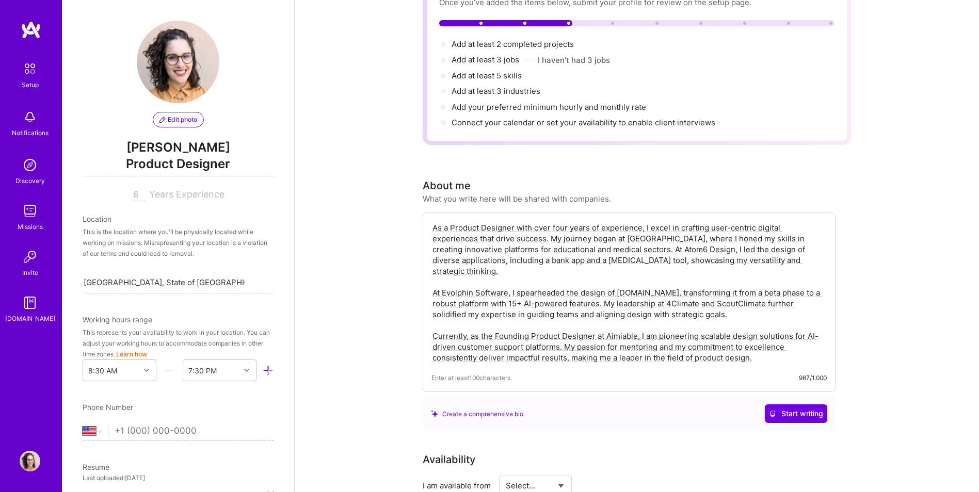
scroll to position [0, 0]
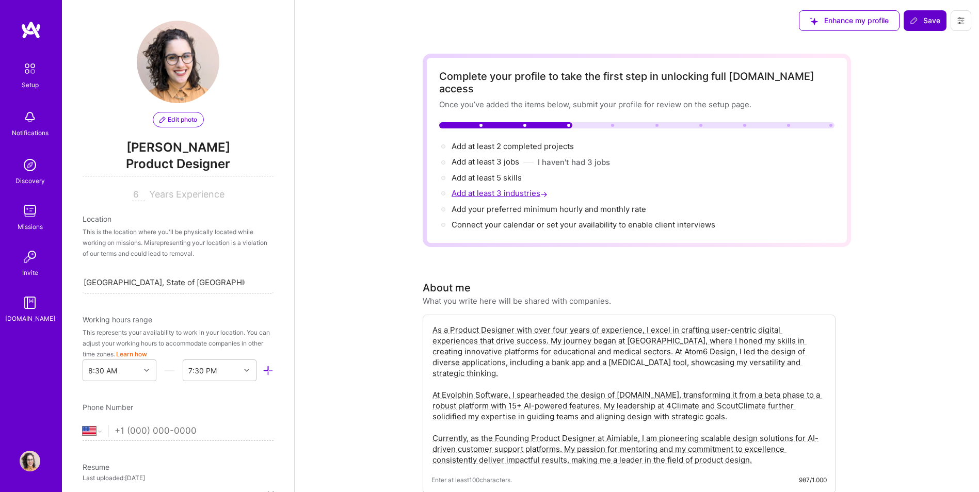
click at [484, 188] on span "Add at least 3 industries →" at bounding box center [500, 193] width 98 height 10
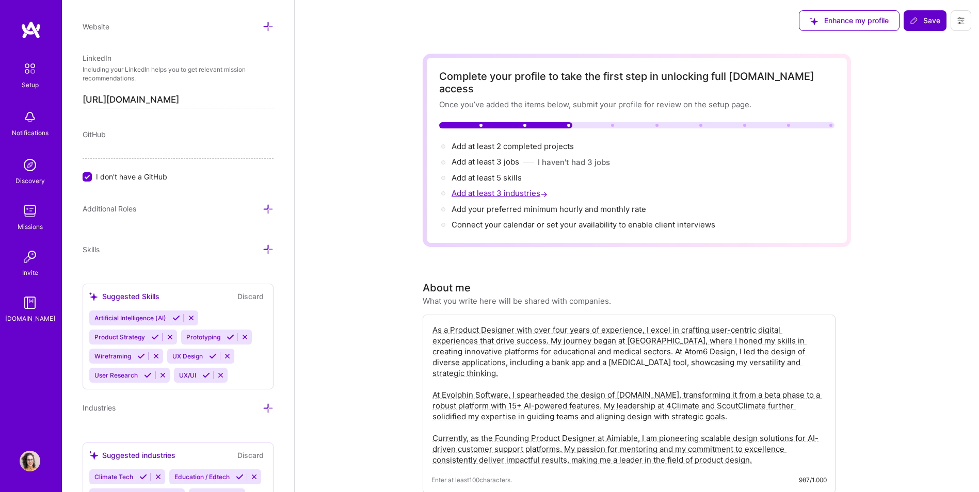
scroll to position [795, 0]
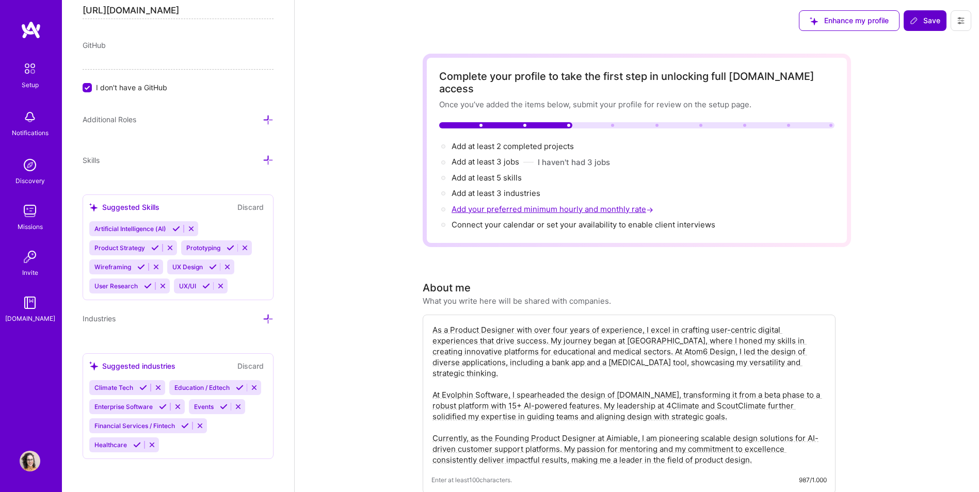
click at [484, 204] on span "Add your preferred minimum hourly and monthly rate →" at bounding box center [553, 209] width 204 height 10
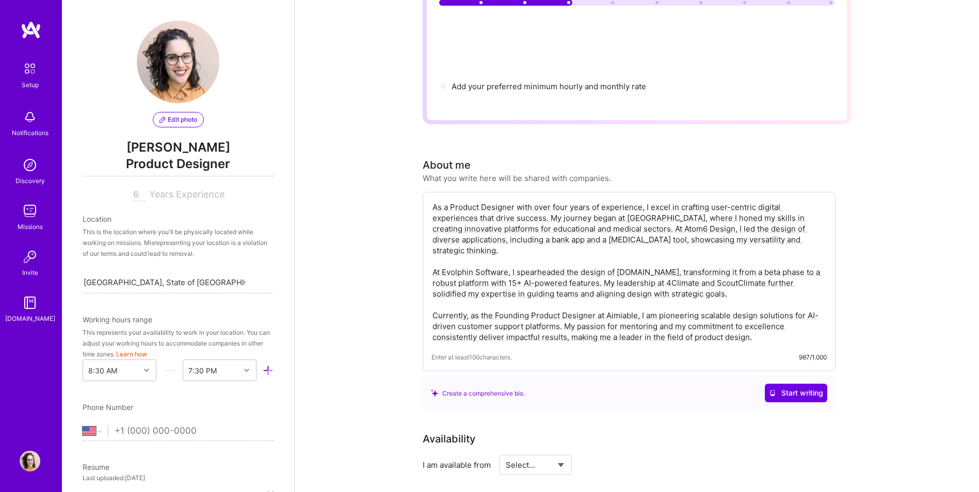
scroll to position [0, 0]
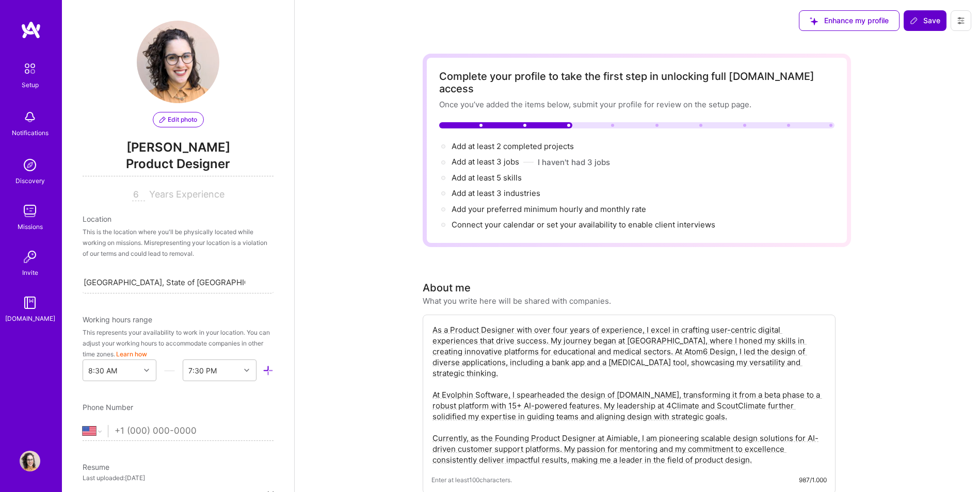
click at [31, 170] on img at bounding box center [30, 165] width 21 height 21
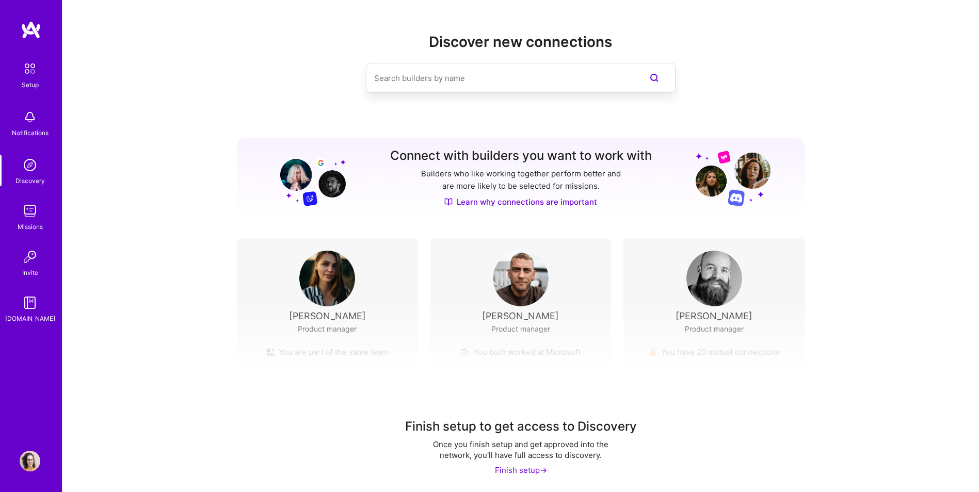
click at [29, 219] on img at bounding box center [30, 211] width 21 height 21
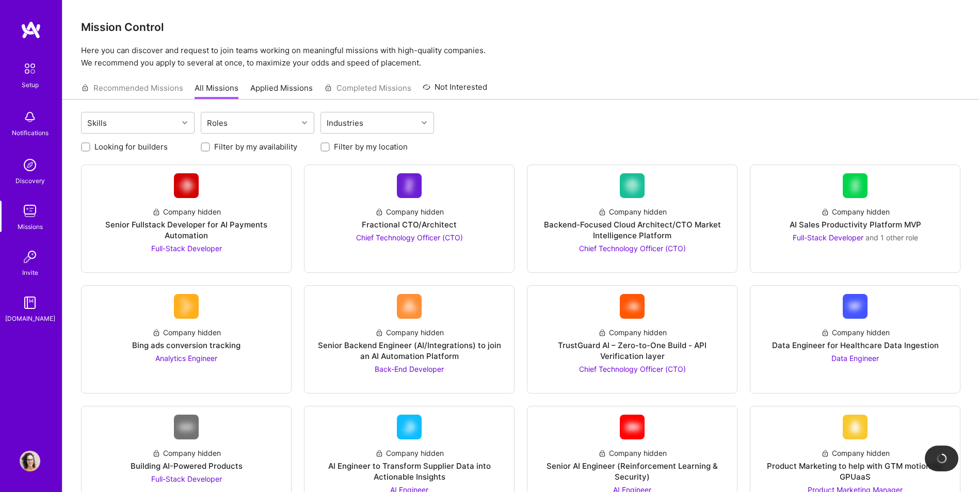
click at [31, 260] on img at bounding box center [30, 257] width 21 height 21
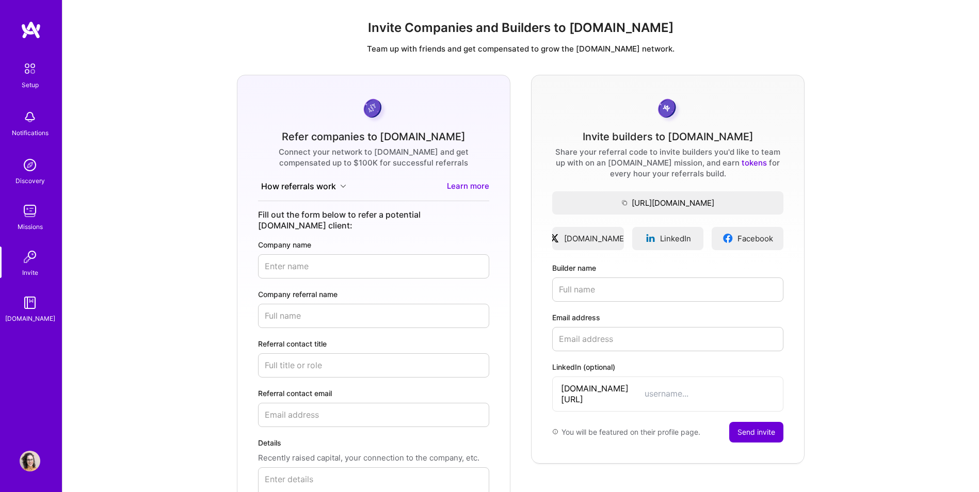
click at [28, 121] on img at bounding box center [30, 117] width 21 height 21
click at [28, 121] on div "Setup Notifications Discovery Missions Invite [DOMAIN_NAME]" at bounding box center [31, 191] width 62 height 266
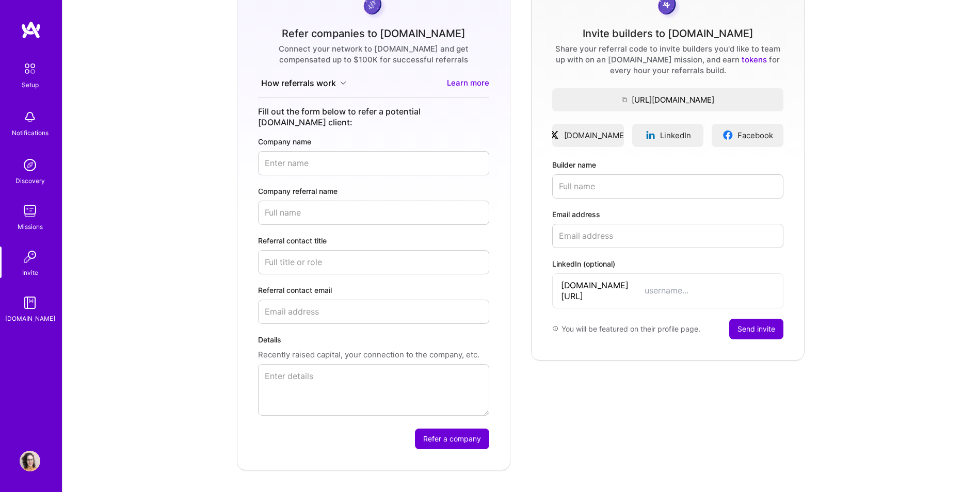
scroll to position [71, 0]
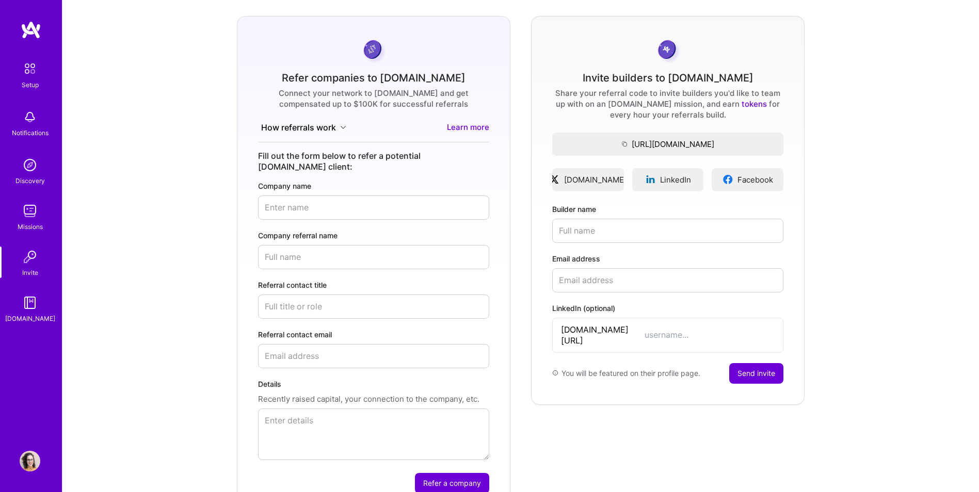
drag, startPoint x: 205, startPoint y: 400, endPoint x: 211, endPoint y: 417, distance: 17.5
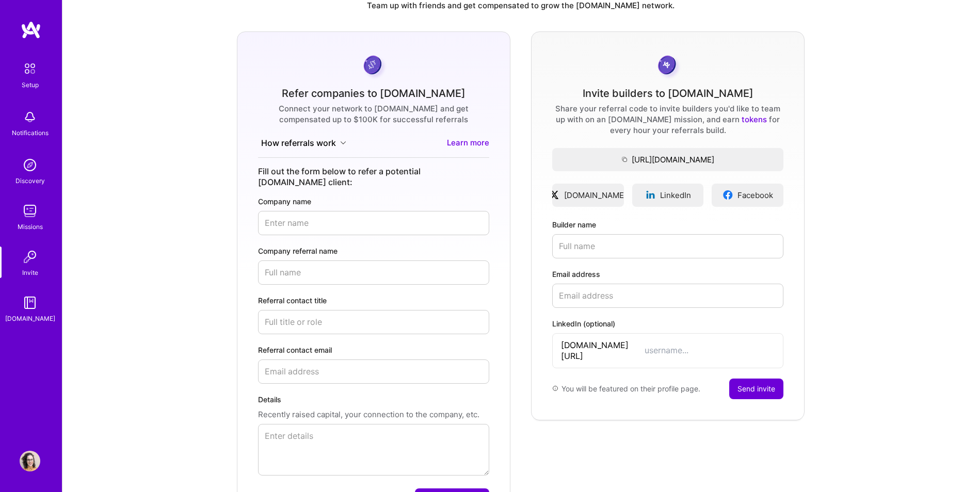
scroll to position [22, 0]
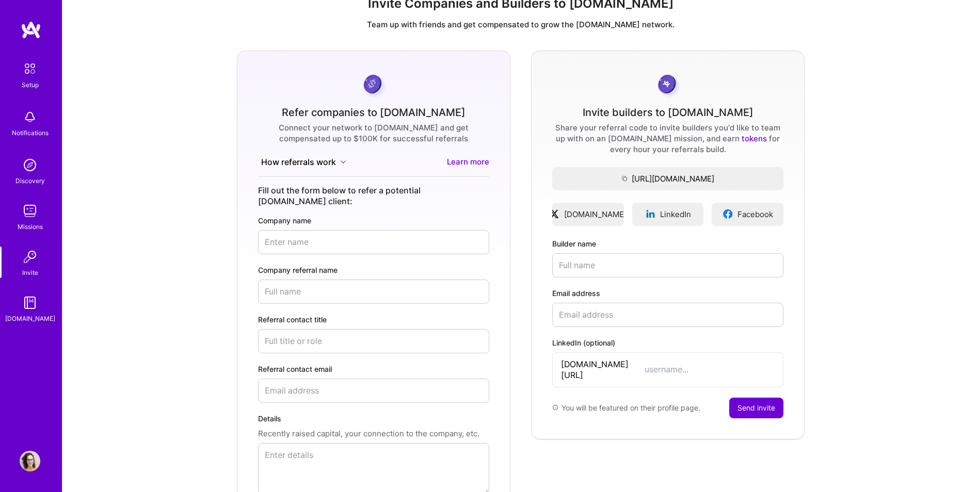
drag, startPoint x: 200, startPoint y: 424, endPoint x: 191, endPoint y: 376, distance: 48.9
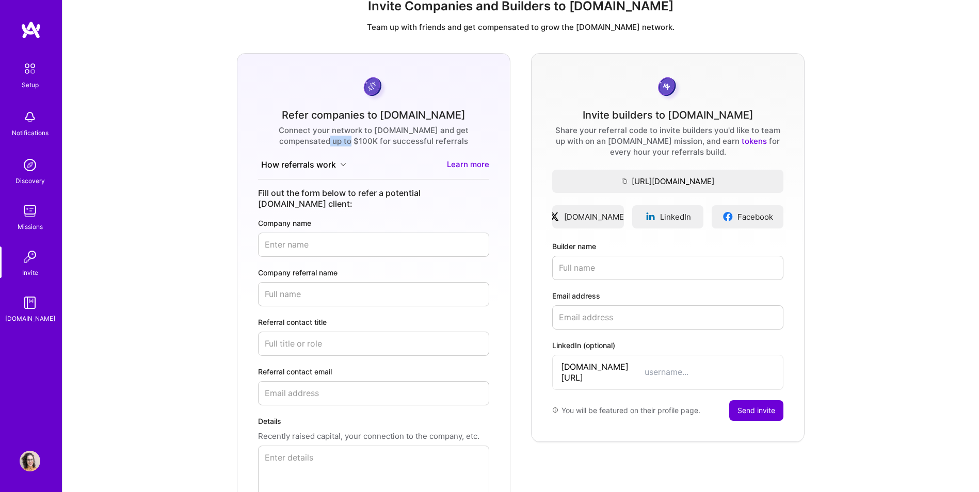
drag, startPoint x: 320, startPoint y: 141, endPoint x: 346, endPoint y: 142, distance: 25.8
click at [346, 142] on div "Connect your network to [DOMAIN_NAME] and get compensated up to $100K for succe…" at bounding box center [373, 136] width 231 height 22
click at [152, 190] on div "Refer companies to [DOMAIN_NAME] Connect your network to [DOMAIN_NAME] and get …" at bounding box center [521, 302] width 900 height 499
drag, startPoint x: 262, startPoint y: 127, endPoint x: 357, endPoint y: 140, distance: 95.2
click at [357, 140] on div "Connect your network to [DOMAIN_NAME] and get compensated up to $100K for succe…" at bounding box center [373, 136] width 231 height 22
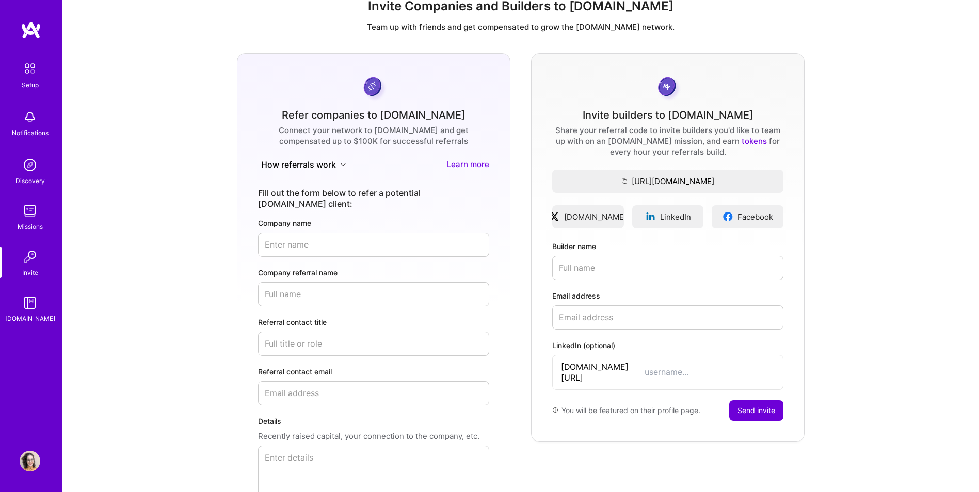
click at [175, 178] on div "Refer companies to [DOMAIN_NAME] Connect your network to [DOMAIN_NAME] and get …" at bounding box center [521, 302] width 900 height 499
drag, startPoint x: 318, startPoint y: 138, endPoint x: 345, endPoint y: 138, distance: 26.8
click at [345, 138] on div "Connect your network to [DOMAIN_NAME] and get compensated up to $100K for succe…" at bounding box center [373, 136] width 231 height 22
click at [36, 218] on img at bounding box center [30, 211] width 21 height 21
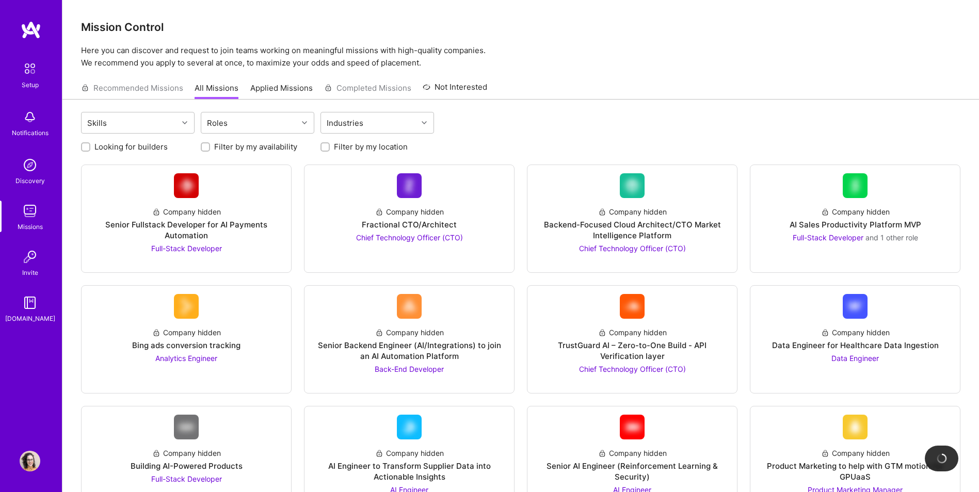
click at [27, 113] on img at bounding box center [30, 117] width 21 height 21
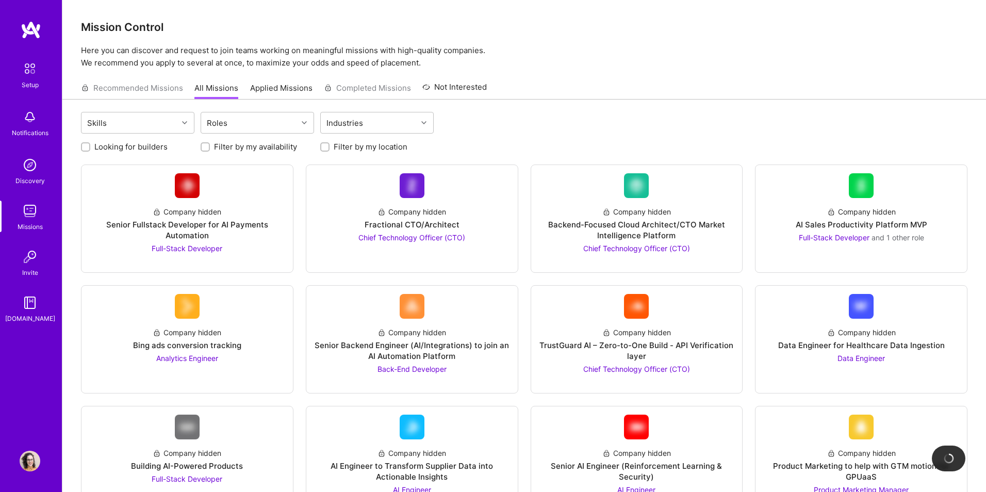
click at [34, 71] on img at bounding box center [30, 69] width 22 height 22
